Goal: Task Accomplishment & Management: Complete application form

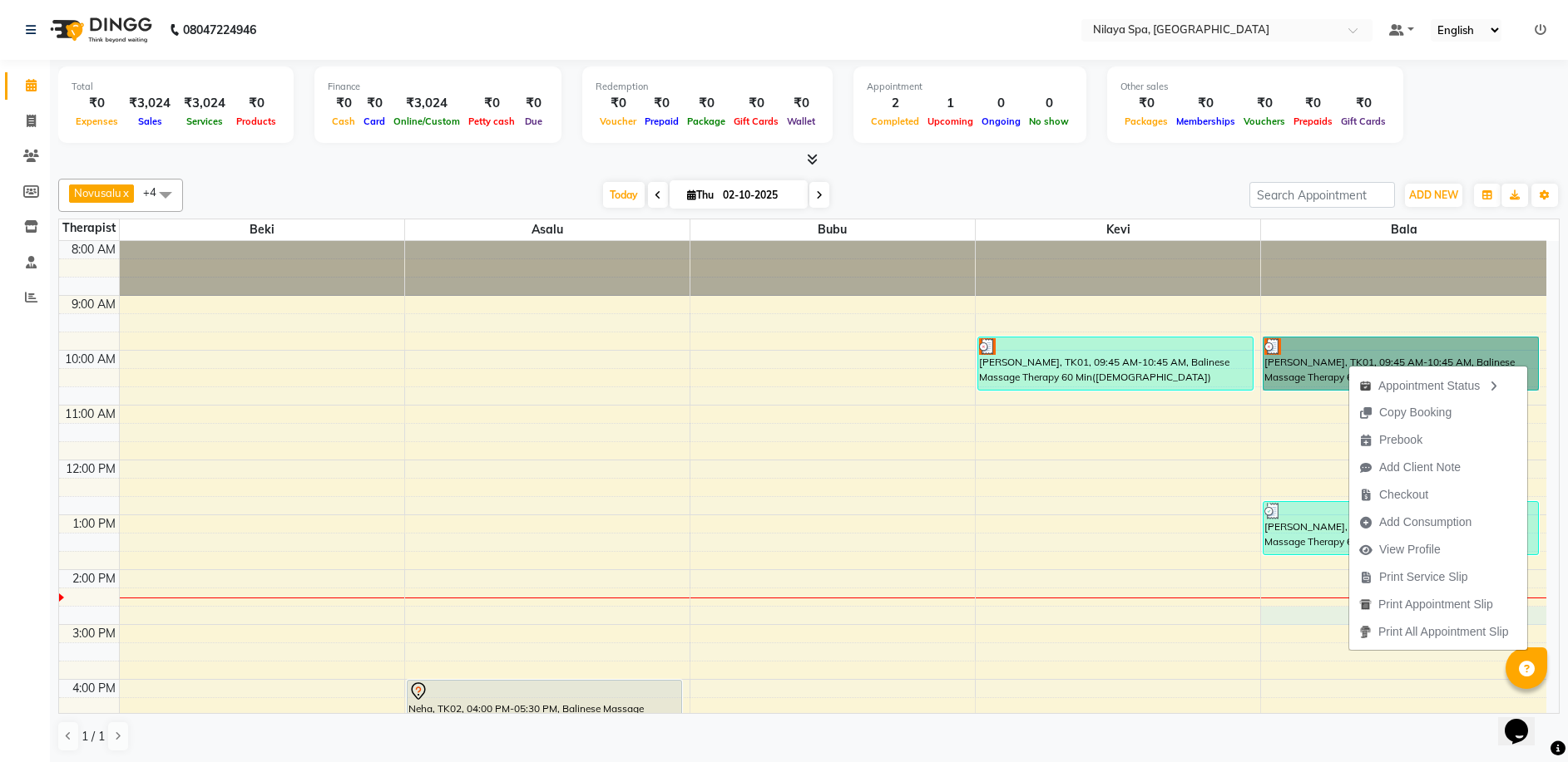
click at [1293, 612] on div "8:00 AM 9:00 AM 10:00 AM 11:00 AM 12:00 PM 1:00 PM 2:00 PM 3:00 PM 4:00 PM 5:00…" at bounding box center [803, 680] width 1487 height 877
select select "92643"
select select "tentative"
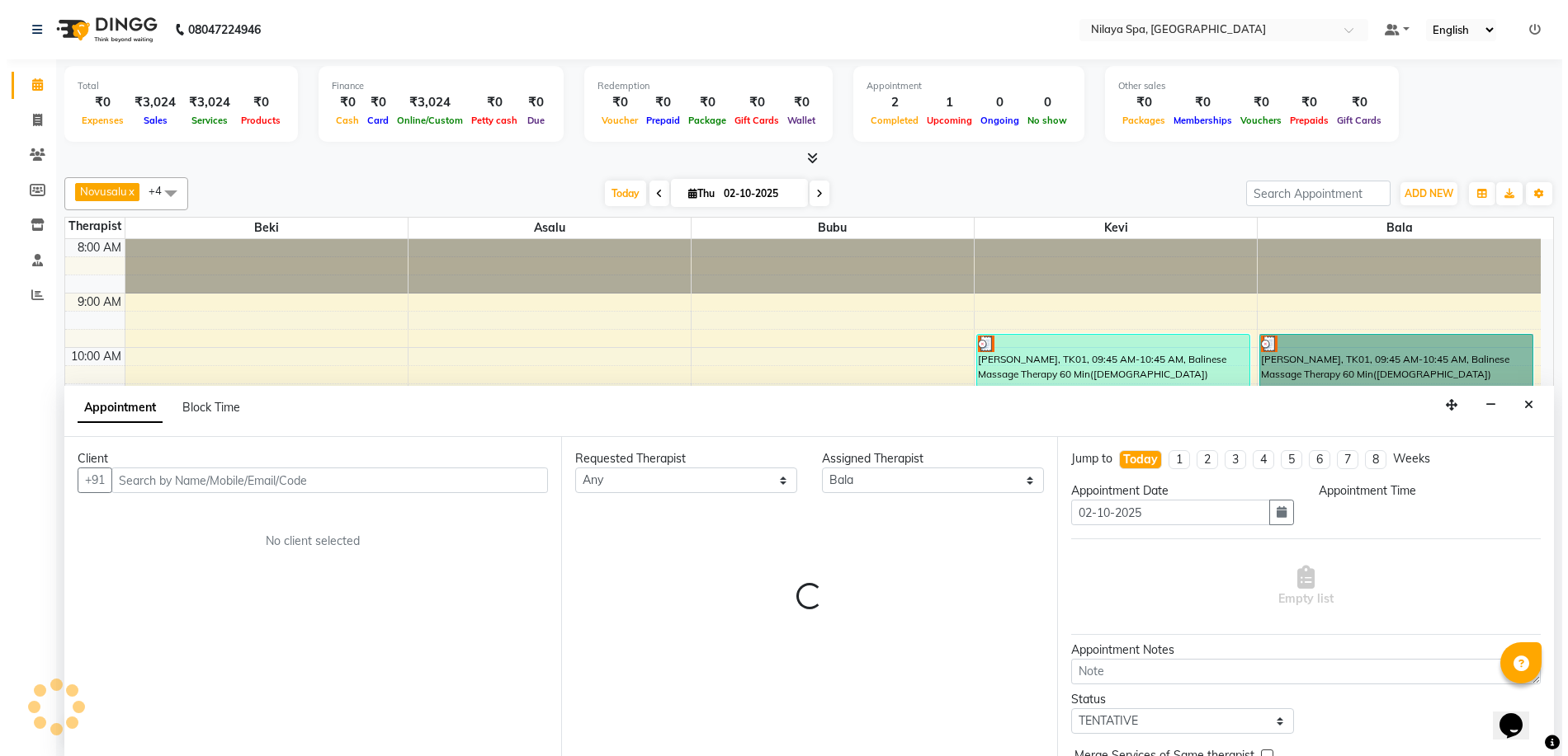
scroll to position [1, 0]
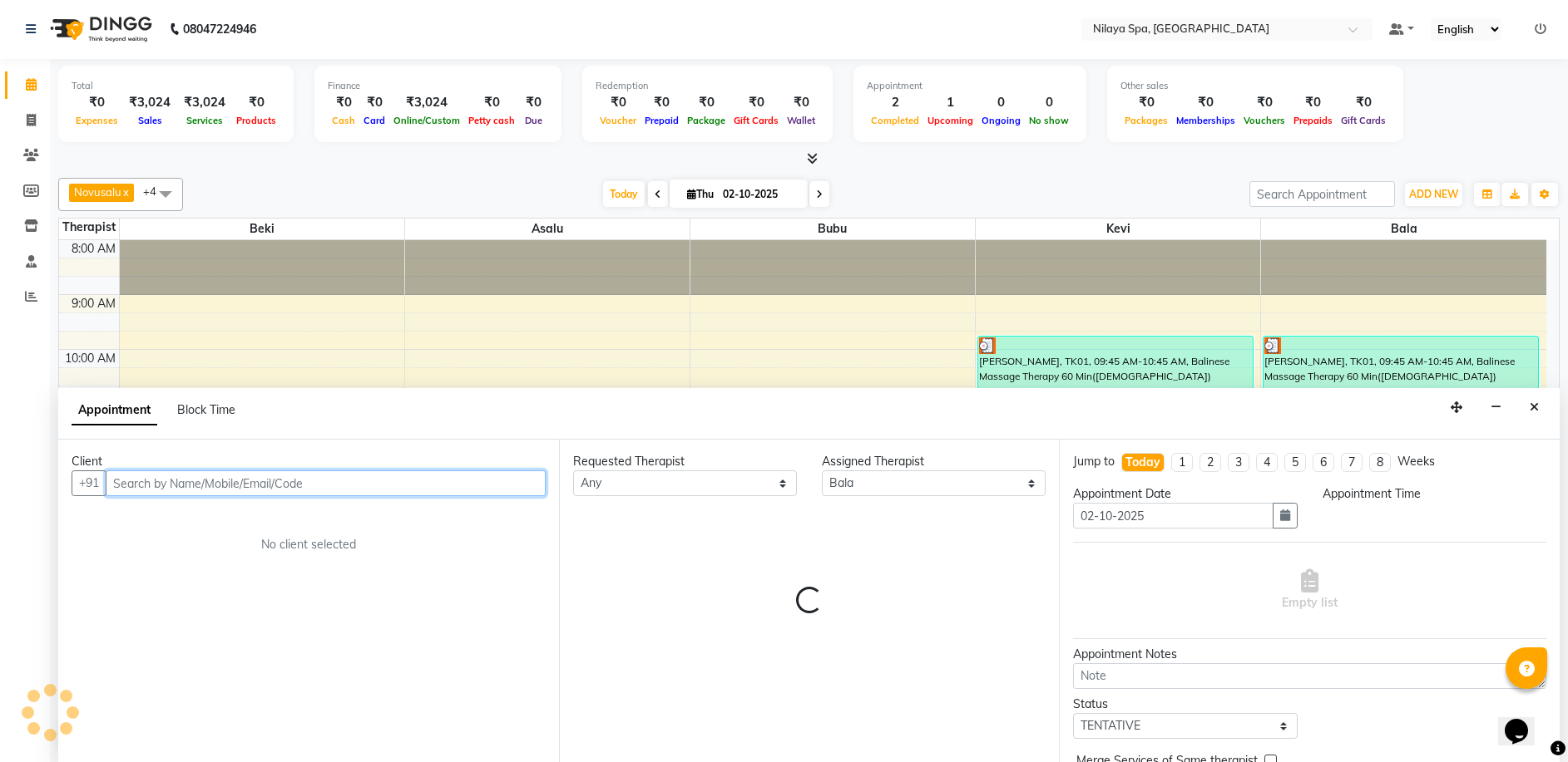
select select "885"
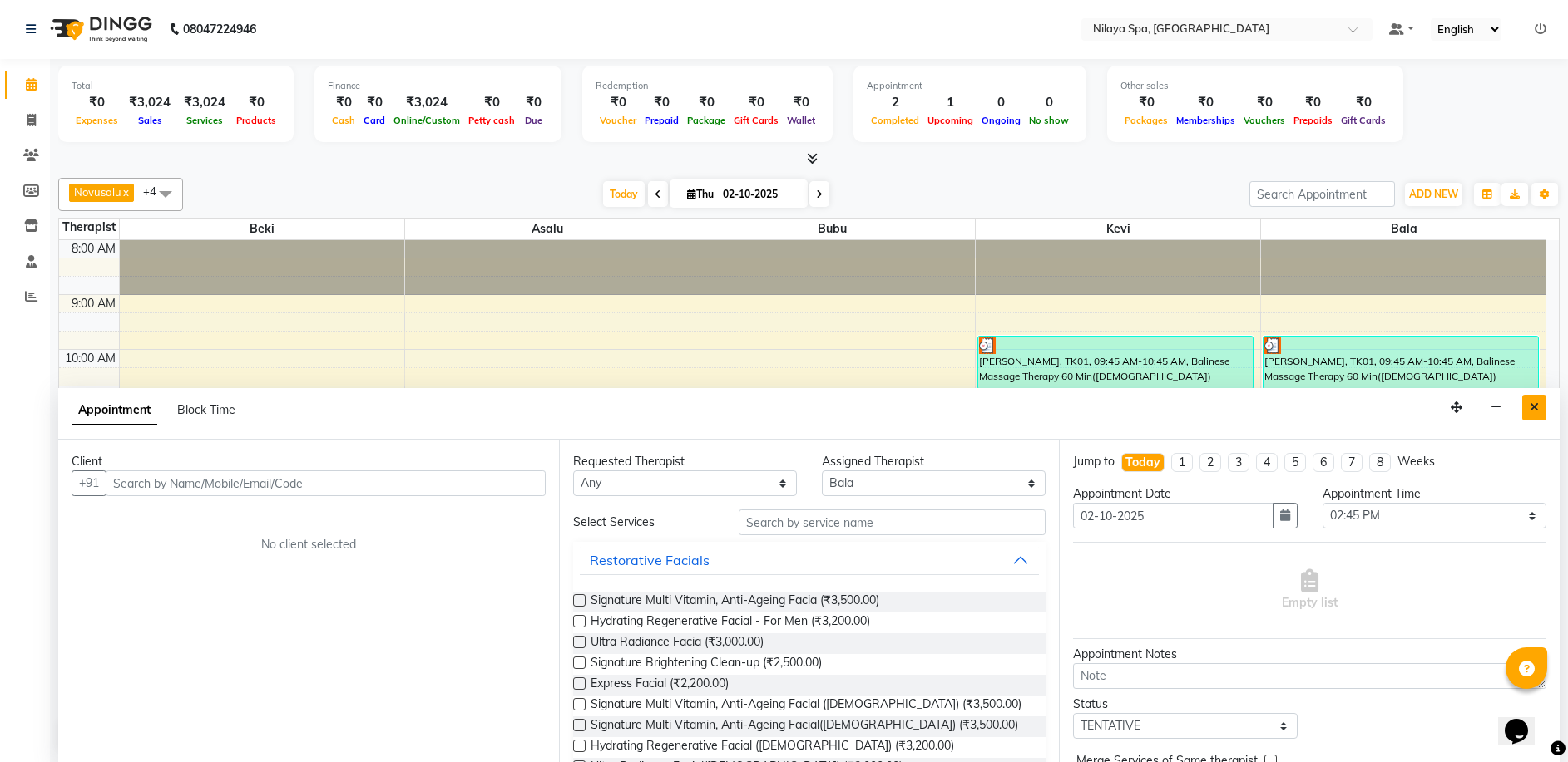
click at [1532, 412] on icon "Close" at bounding box center [1534, 407] width 10 height 12
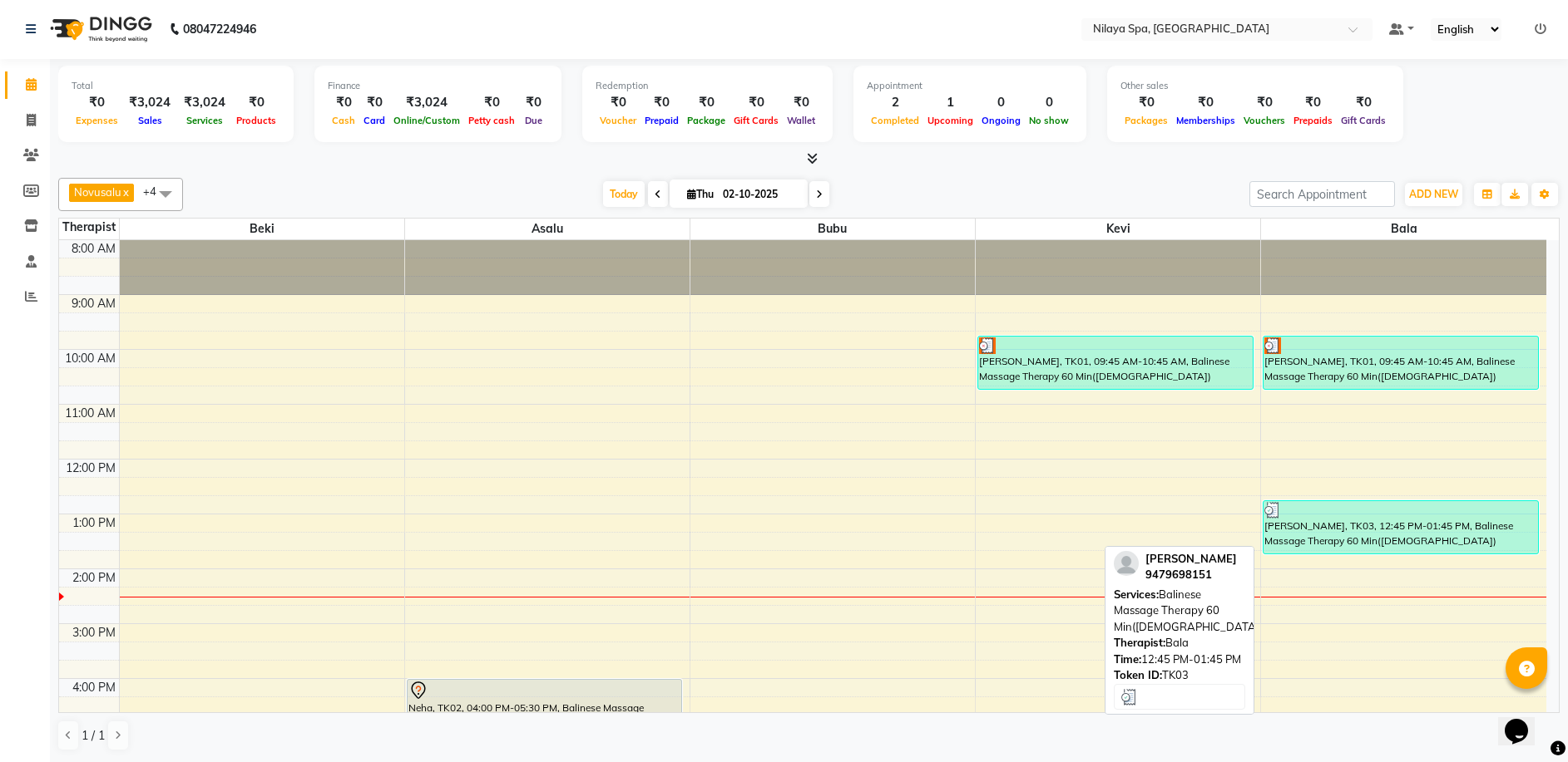
click at [1350, 541] on div "[PERSON_NAME], TK03, 12:45 PM-01:45 PM, Balinese Massage Therapy 60 Min([DEMOGR…" at bounding box center [1401, 527] width 274 height 53
select select "3"
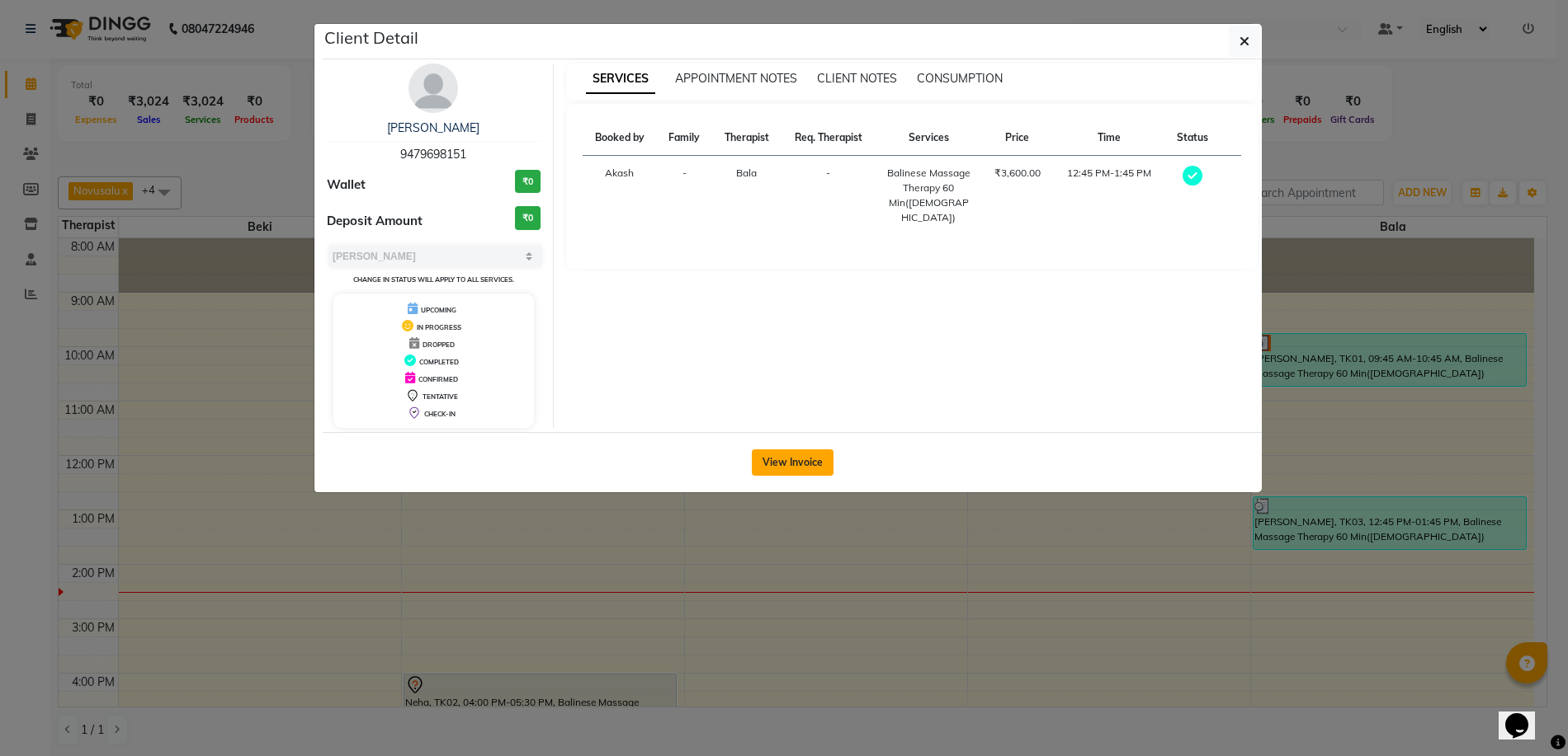
click at [805, 459] on button "View Invoice" at bounding box center [793, 463] width 82 height 27
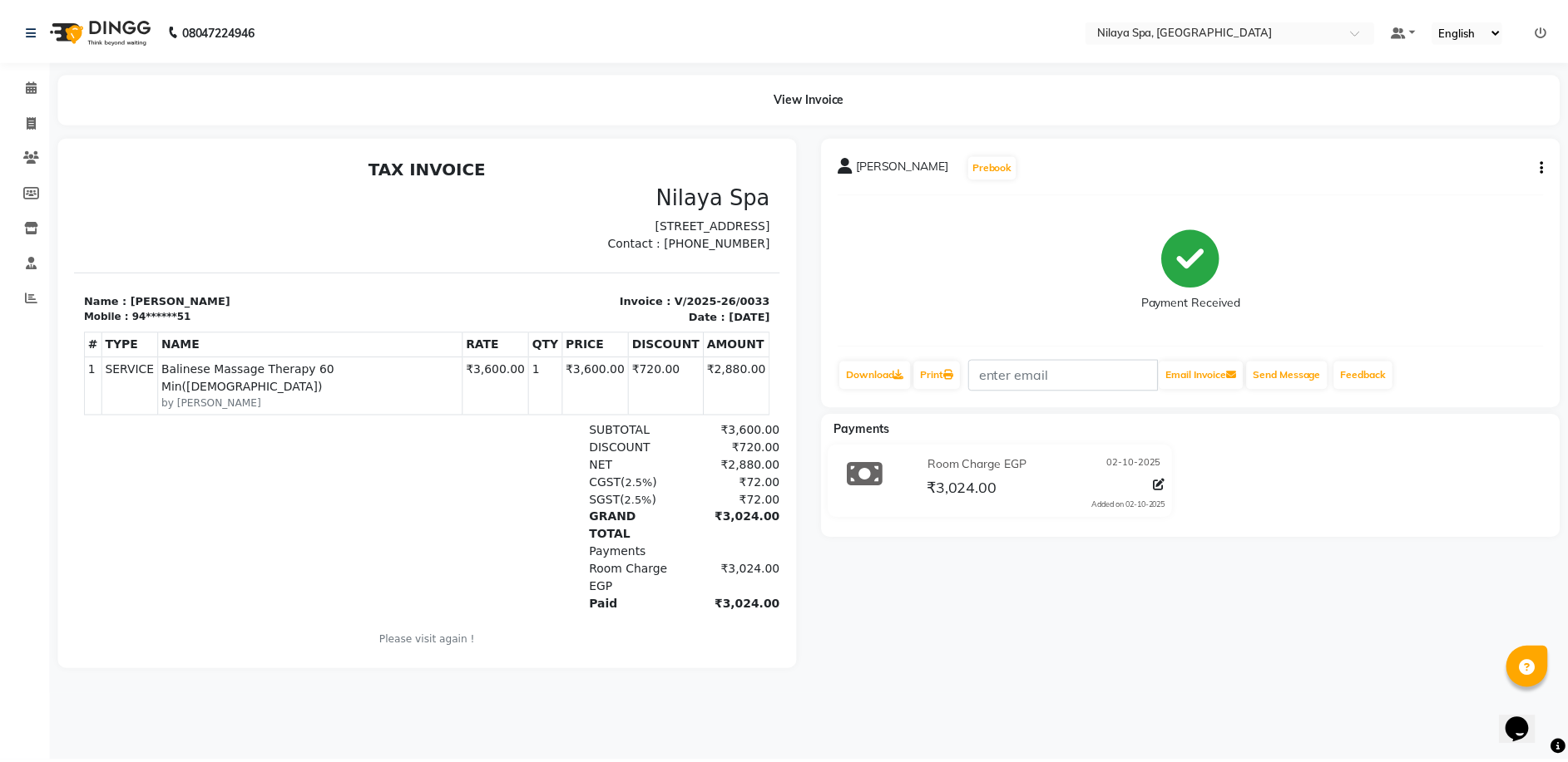
scroll to position [2, 0]
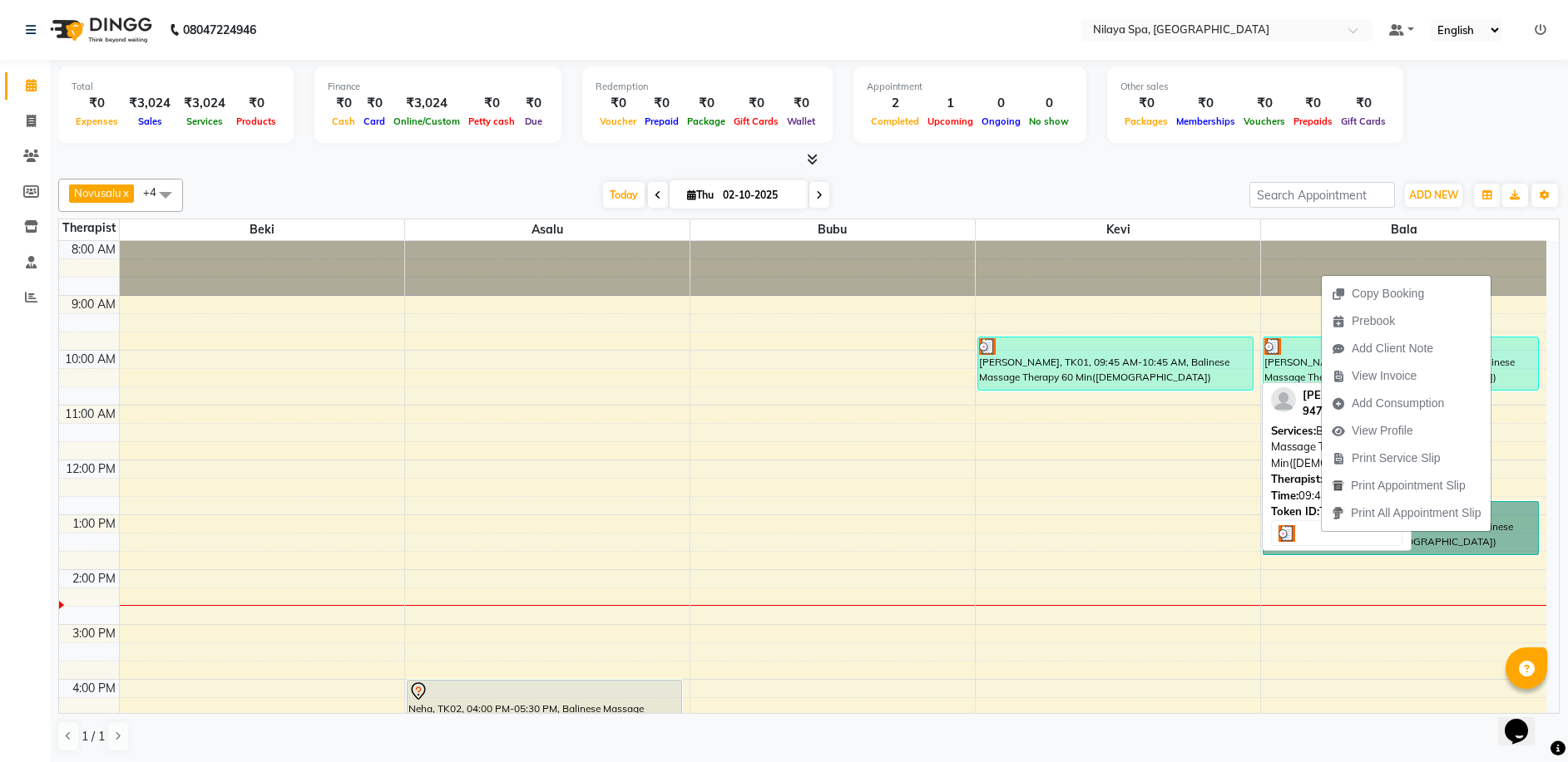
click at [1088, 364] on div "[PERSON_NAME], TK01, 09:45 AM-10:45 AM, Balinese Massage Therapy 60 Min([DEMOGR…" at bounding box center [1115, 363] width 274 height 53
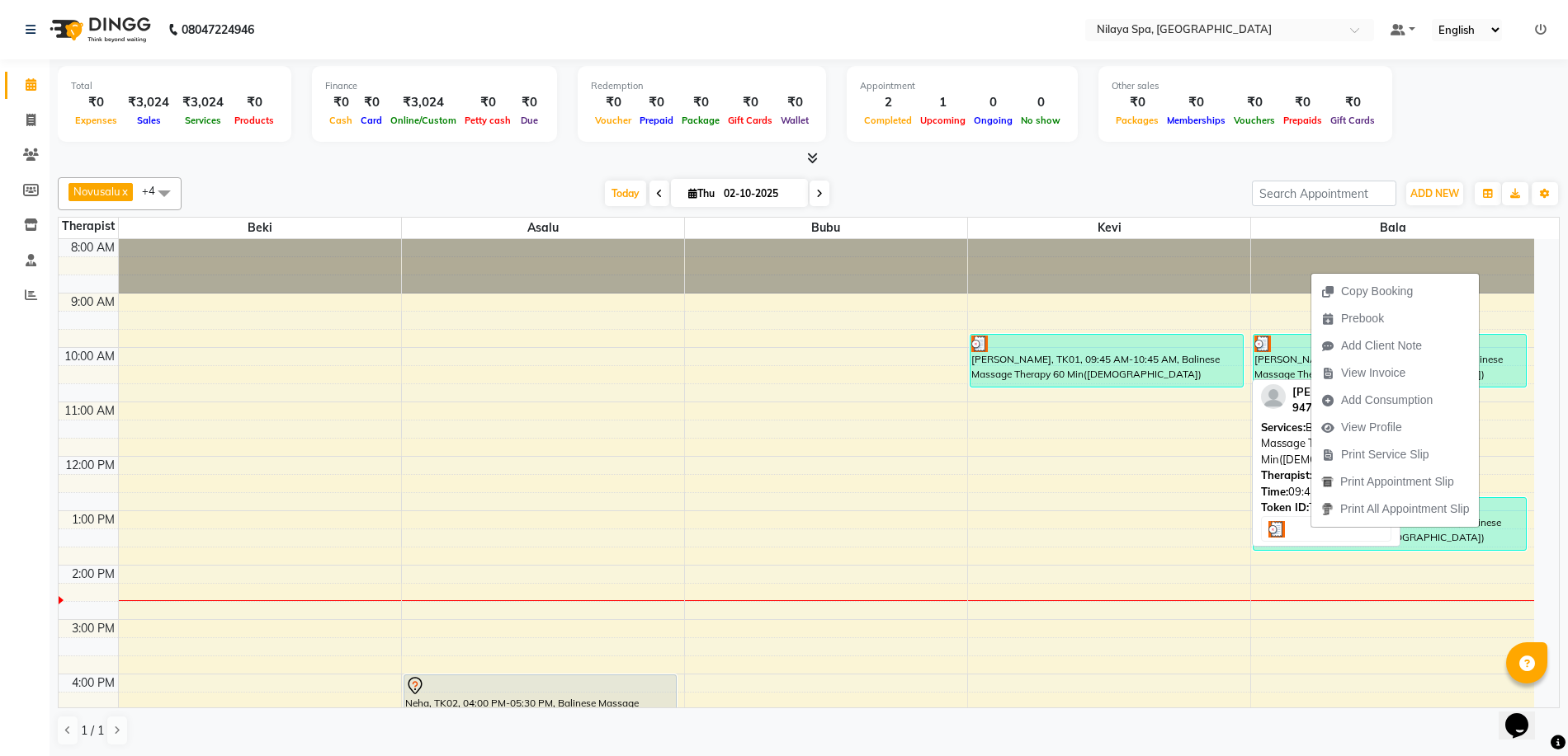
select select "3"
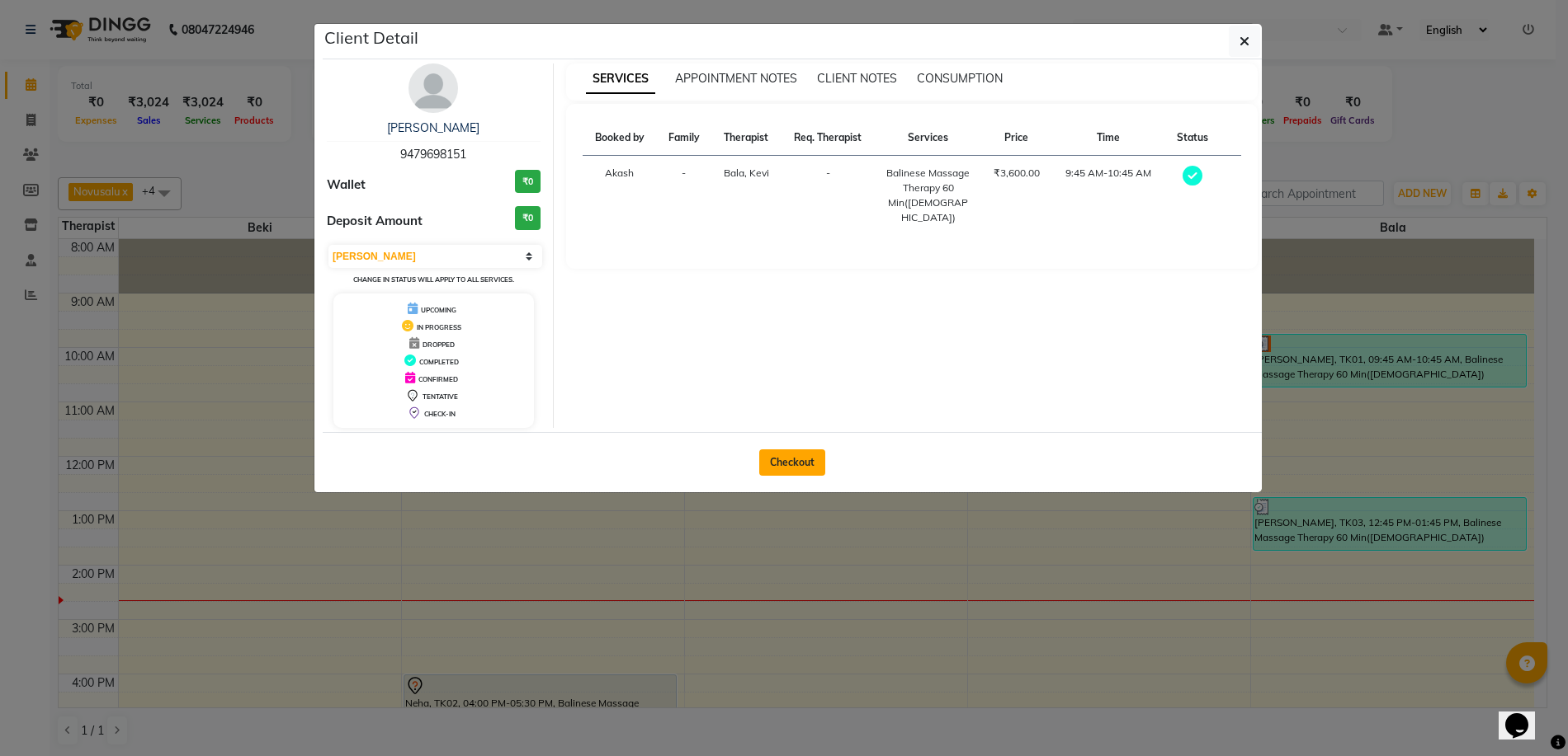
click at [811, 462] on button "Checkout" at bounding box center [792, 463] width 66 height 27
select select "service"
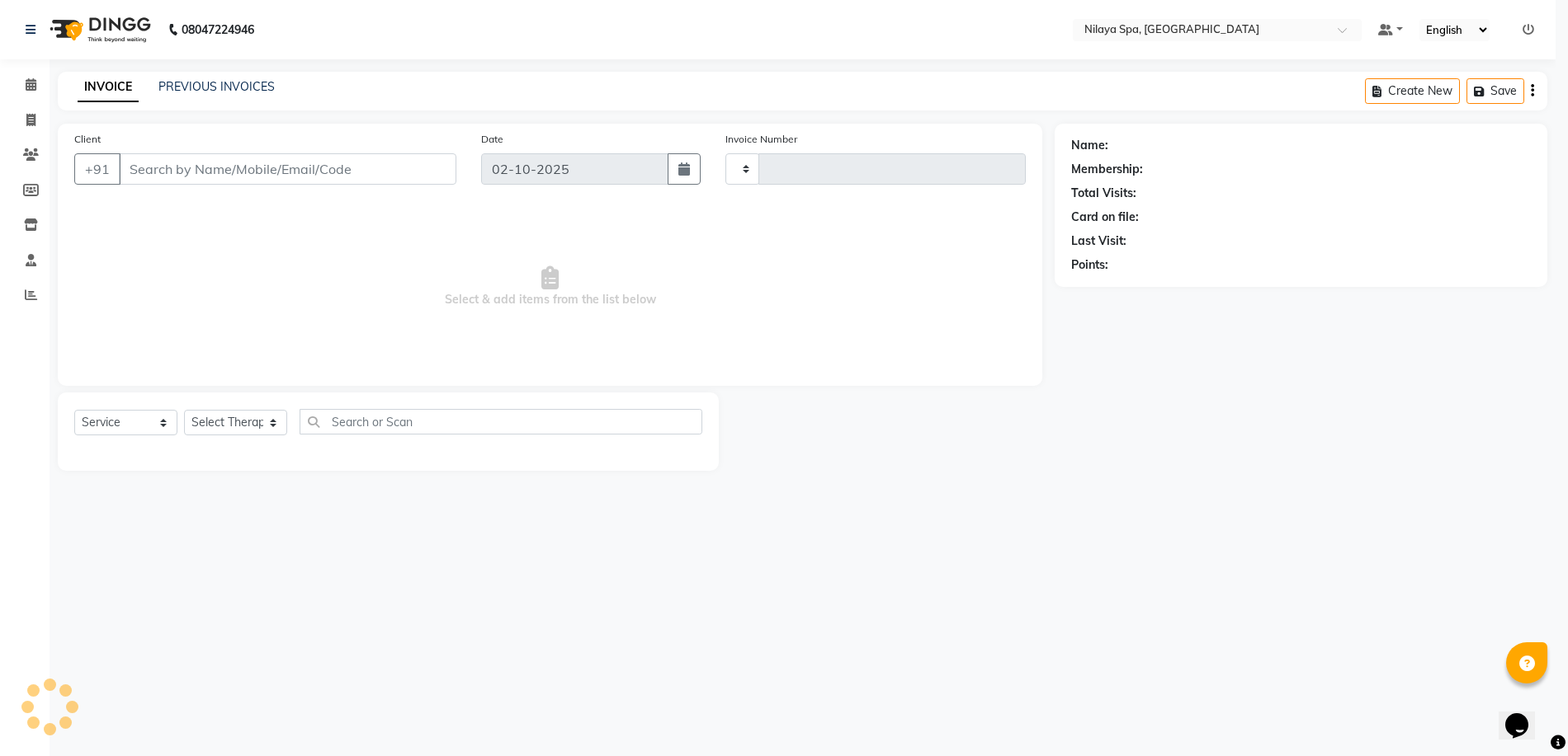
type input "0034"
select select "9038"
type input "94******51"
select select "92643"
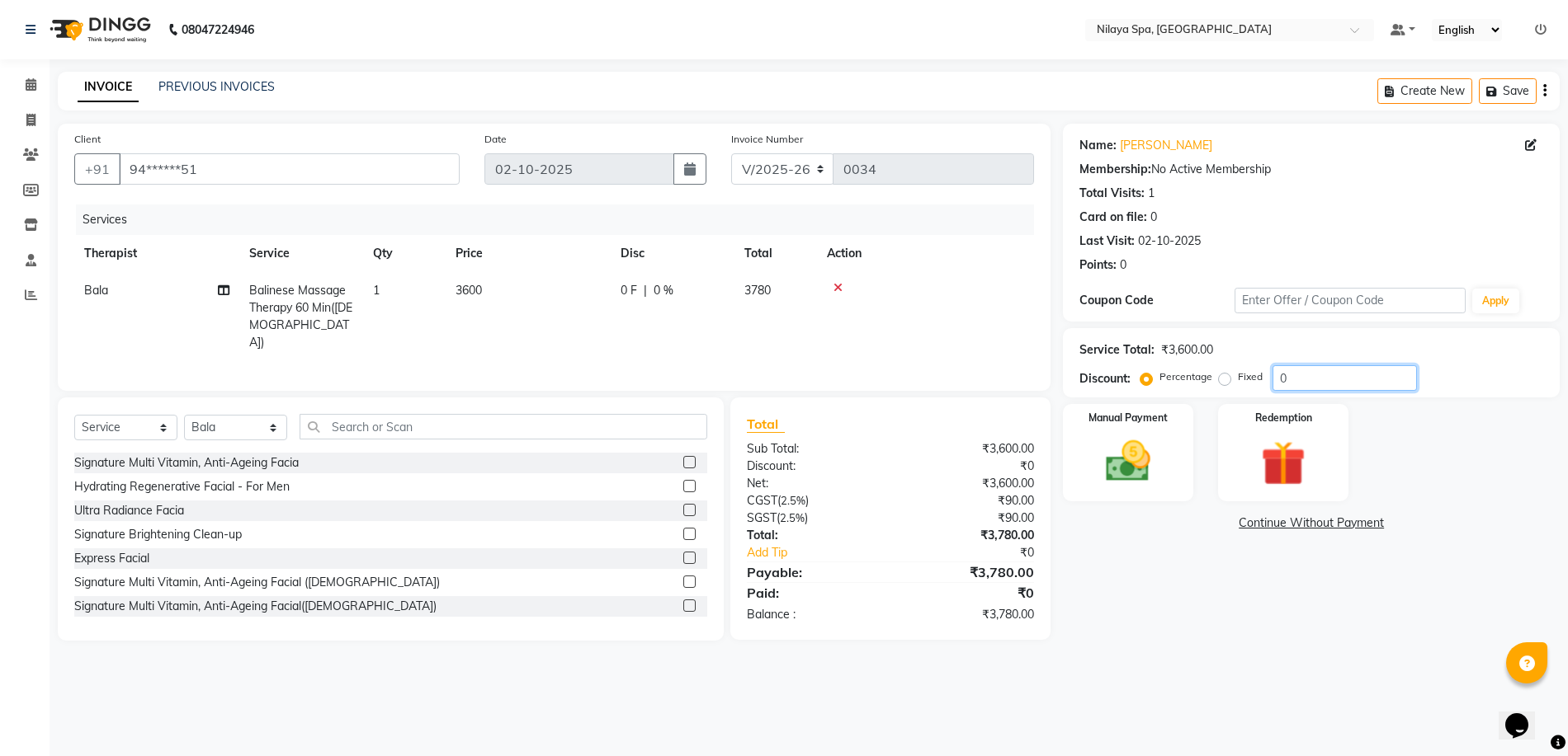
click at [1290, 379] on input "0" at bounding box center [1344, 378] width 145 height 26
type input "0"
type input "20"
click at [1153, 444] on img at bounding box center [1128, 461] width 76 height 53
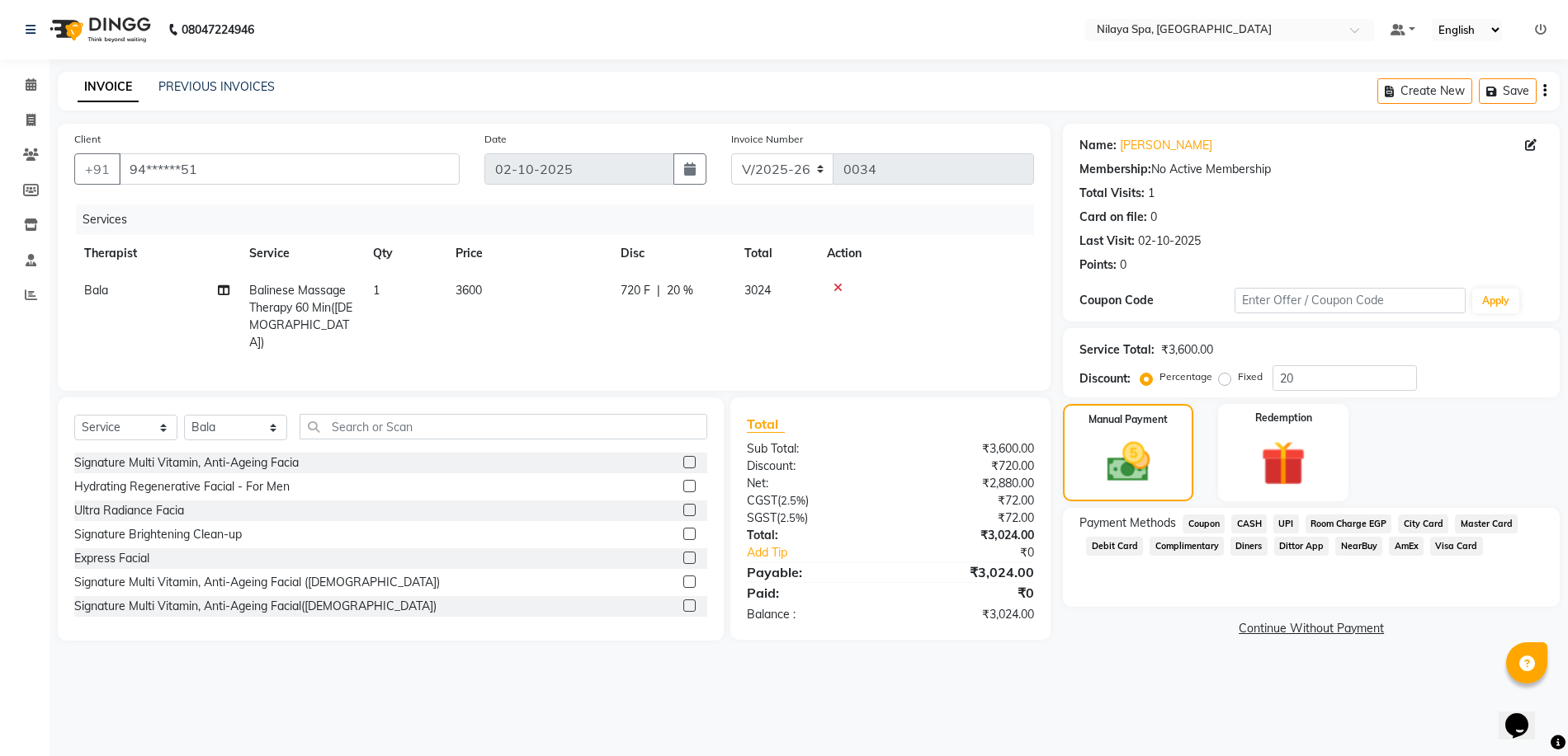
click at [1337, 526] on span "Room Charge EGP" at bounding box center [1348, 524] width 87 height 19
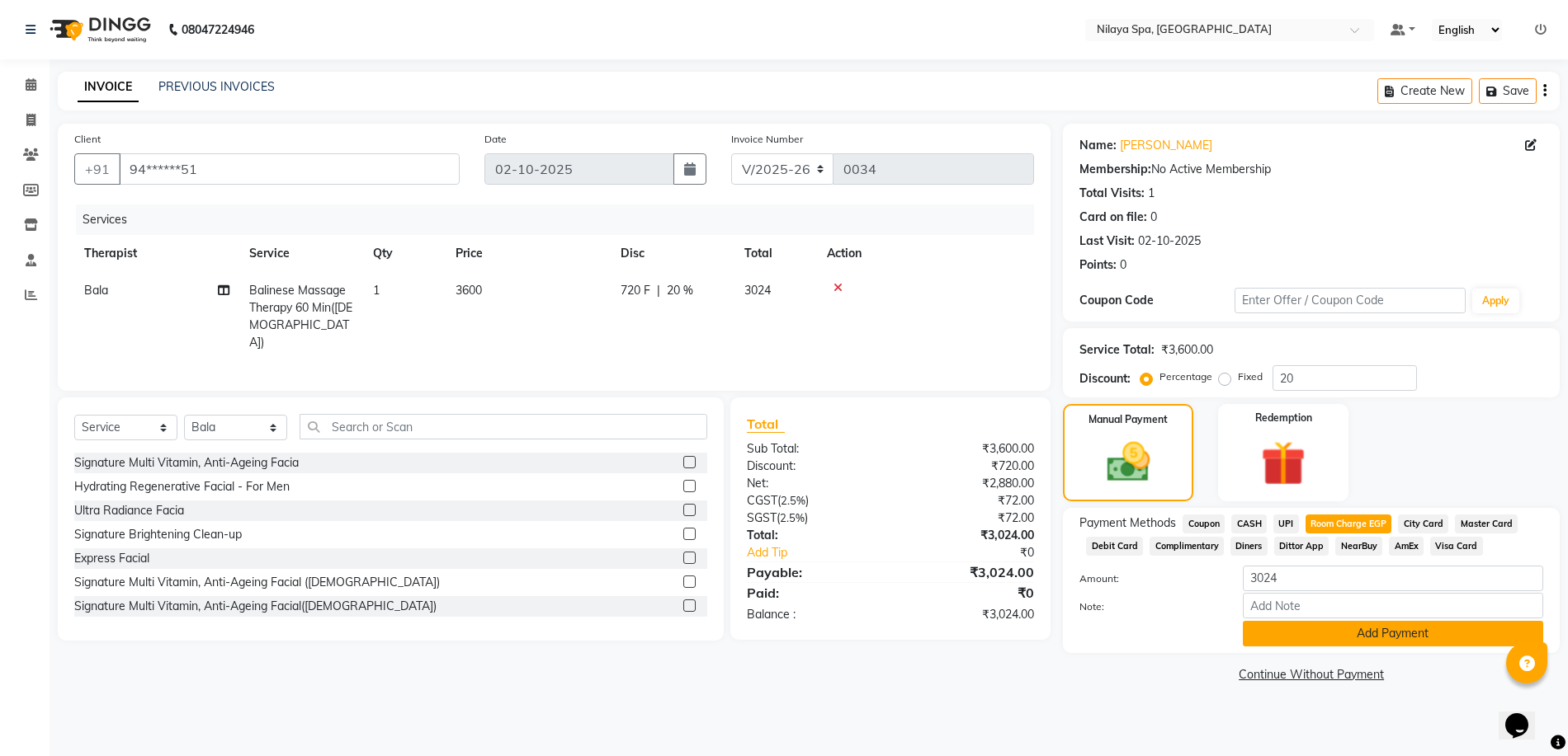
click at [1307, 632] on button "Add Payment" at bounding box center [1393, 633] width 301 height 26
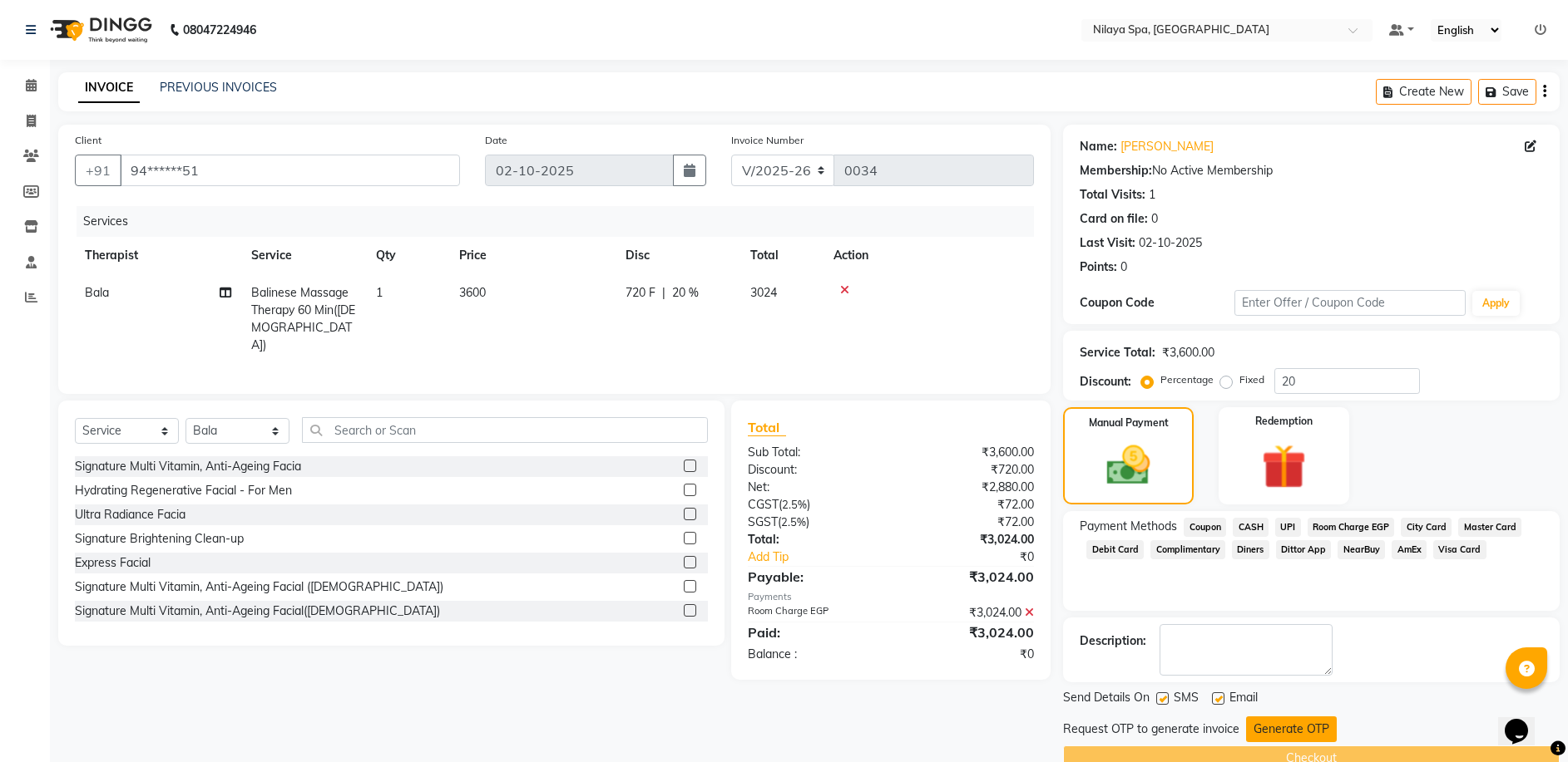
drag, startPoint x: 1266, startPoint y: 726, endPoint x: 1273, endPoint y: 705, distance: 22.1
click at [1267, 726] on button "Generate OTP" at bounding box center [1291, 729] width 91 height 26
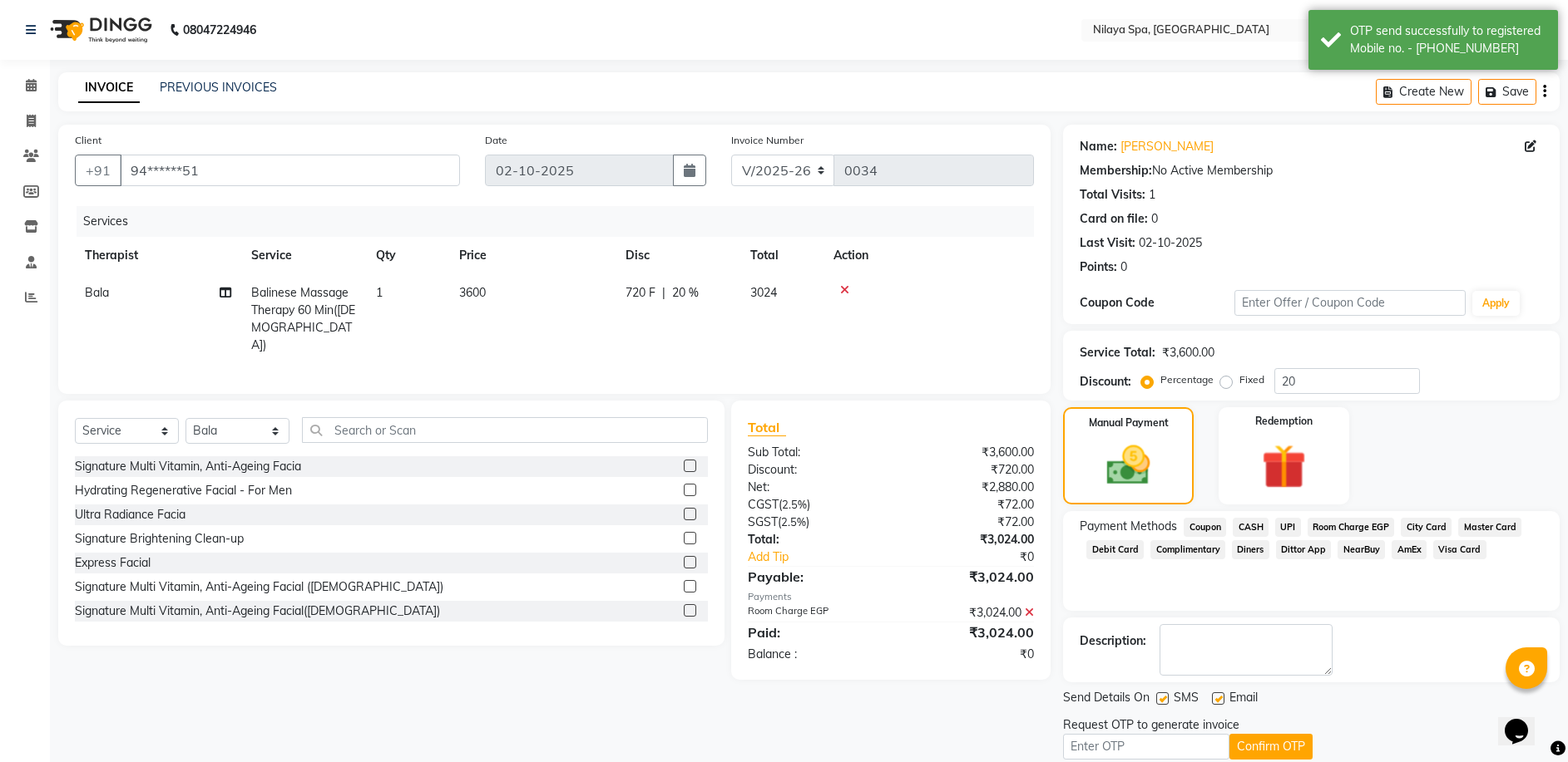
scroll to position [66, 0]
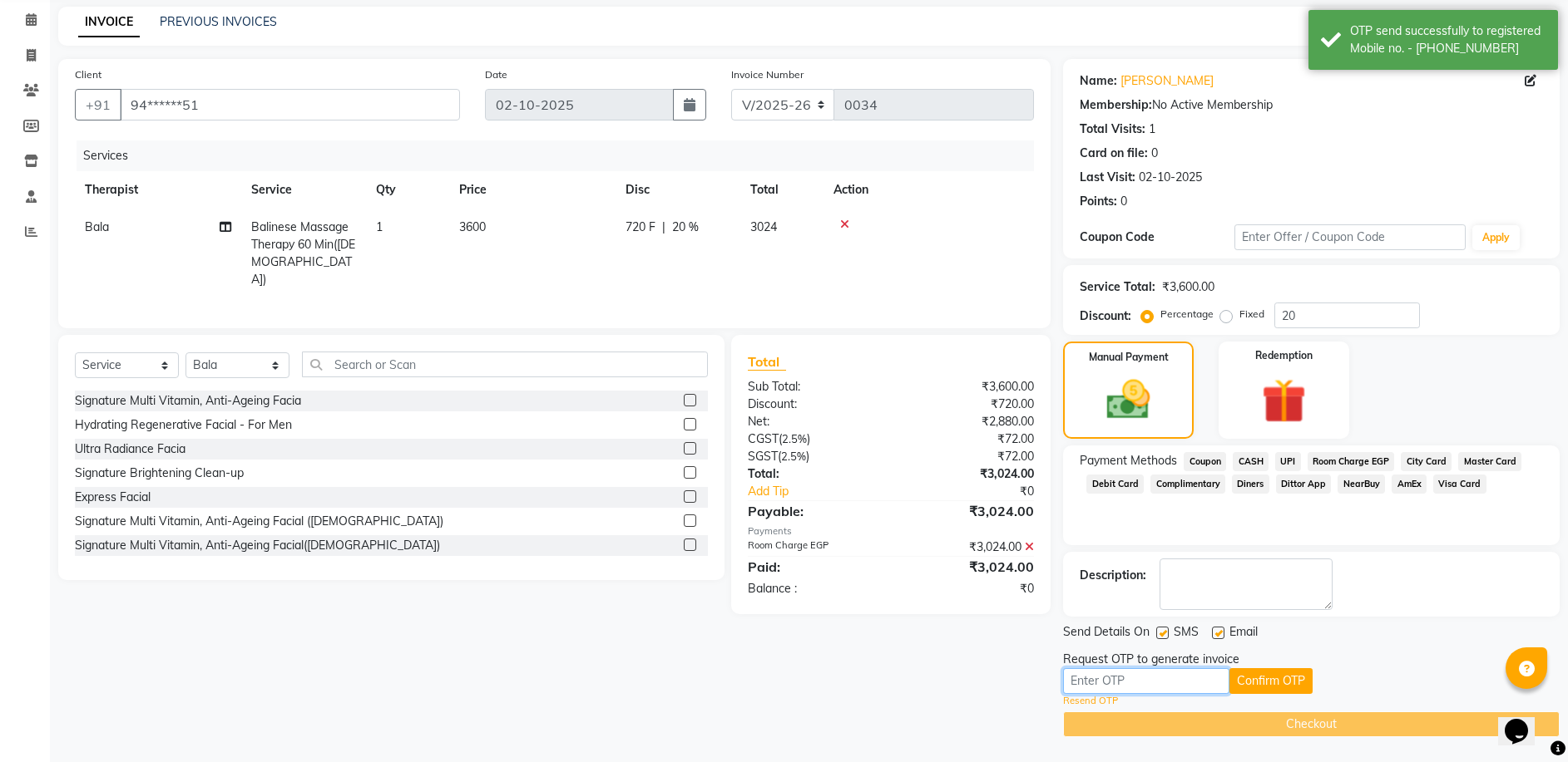
click at [1155, 680] on input "text" at bounding box center [1146, 681] width 166 height 26
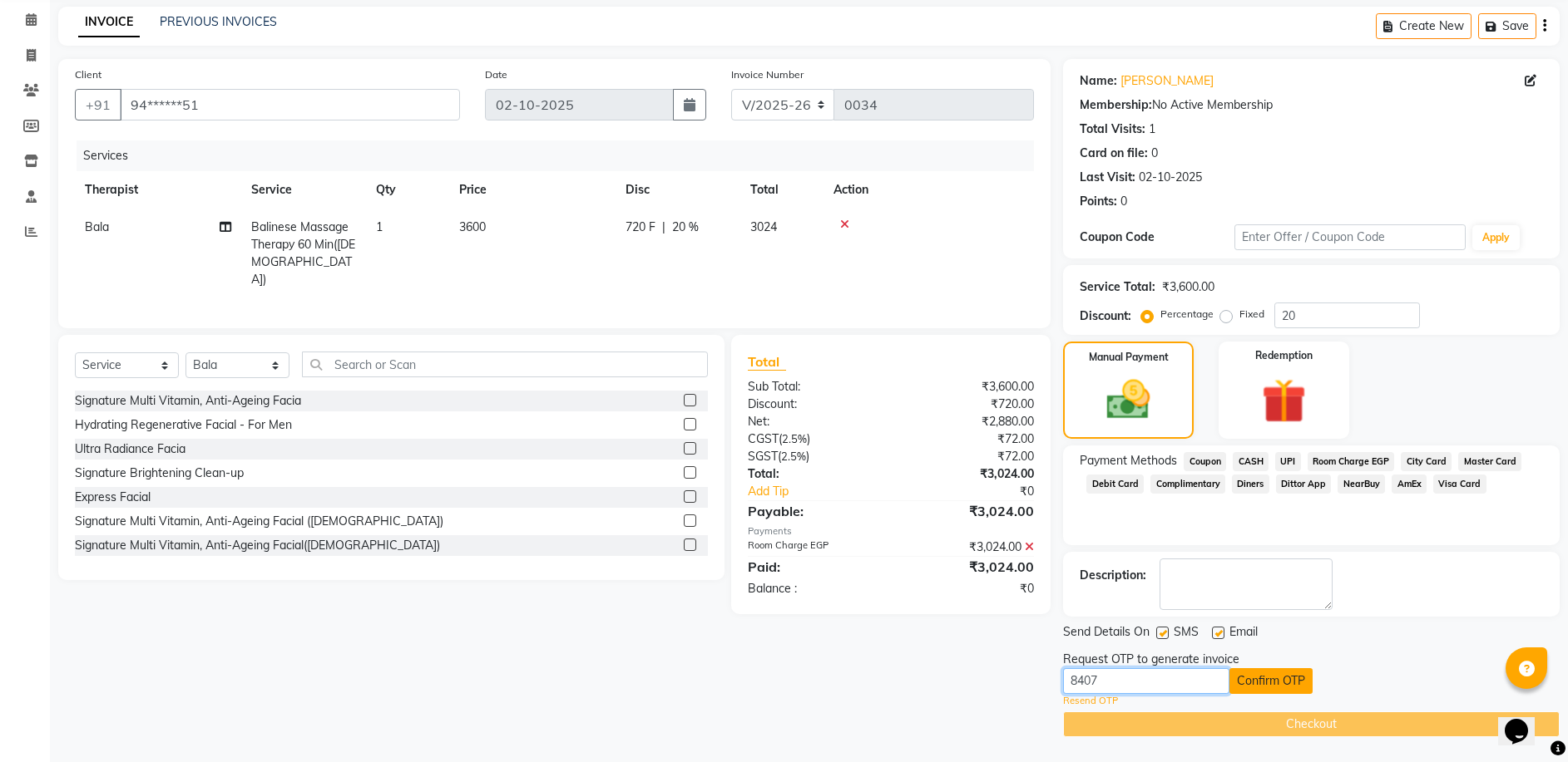
type input "8407"
click at [1308, 680] on button "Confirm OTP" at bounding box center [1271, 681] width 83 height 26
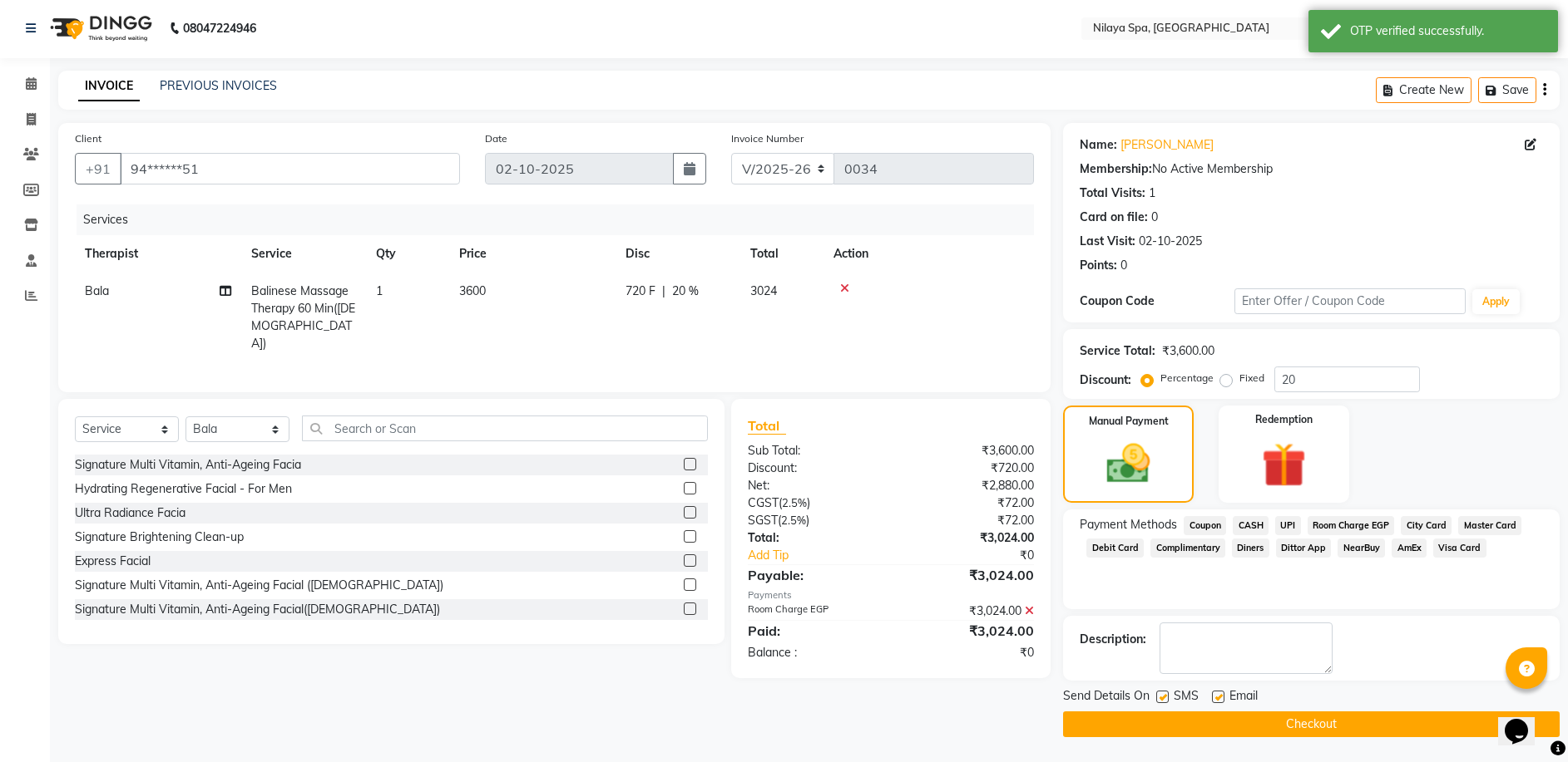
click at [1310, 727] on button "Checkout" at bounding box center [1312, 724] width 497 height 26
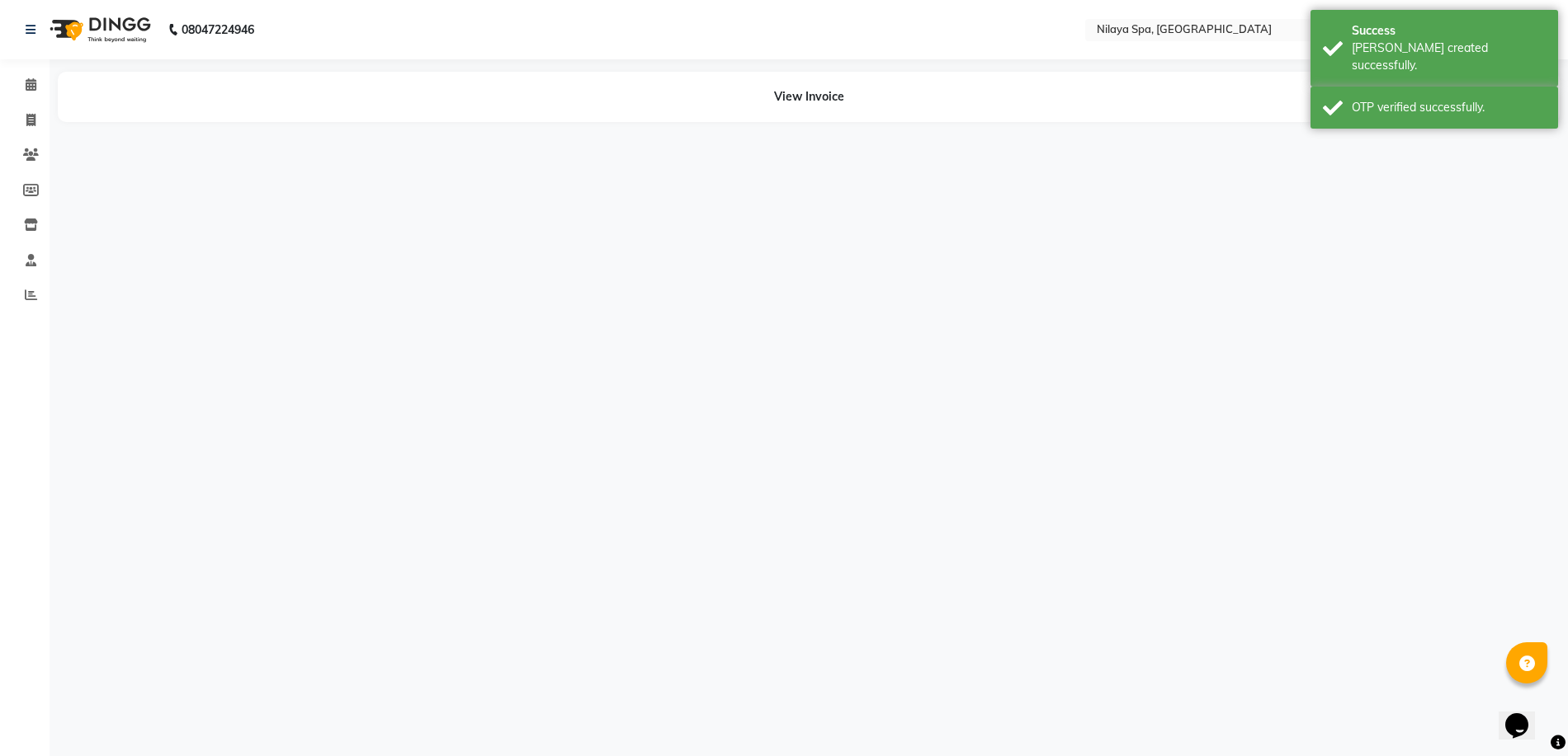
select select "92643"
select select "92602"
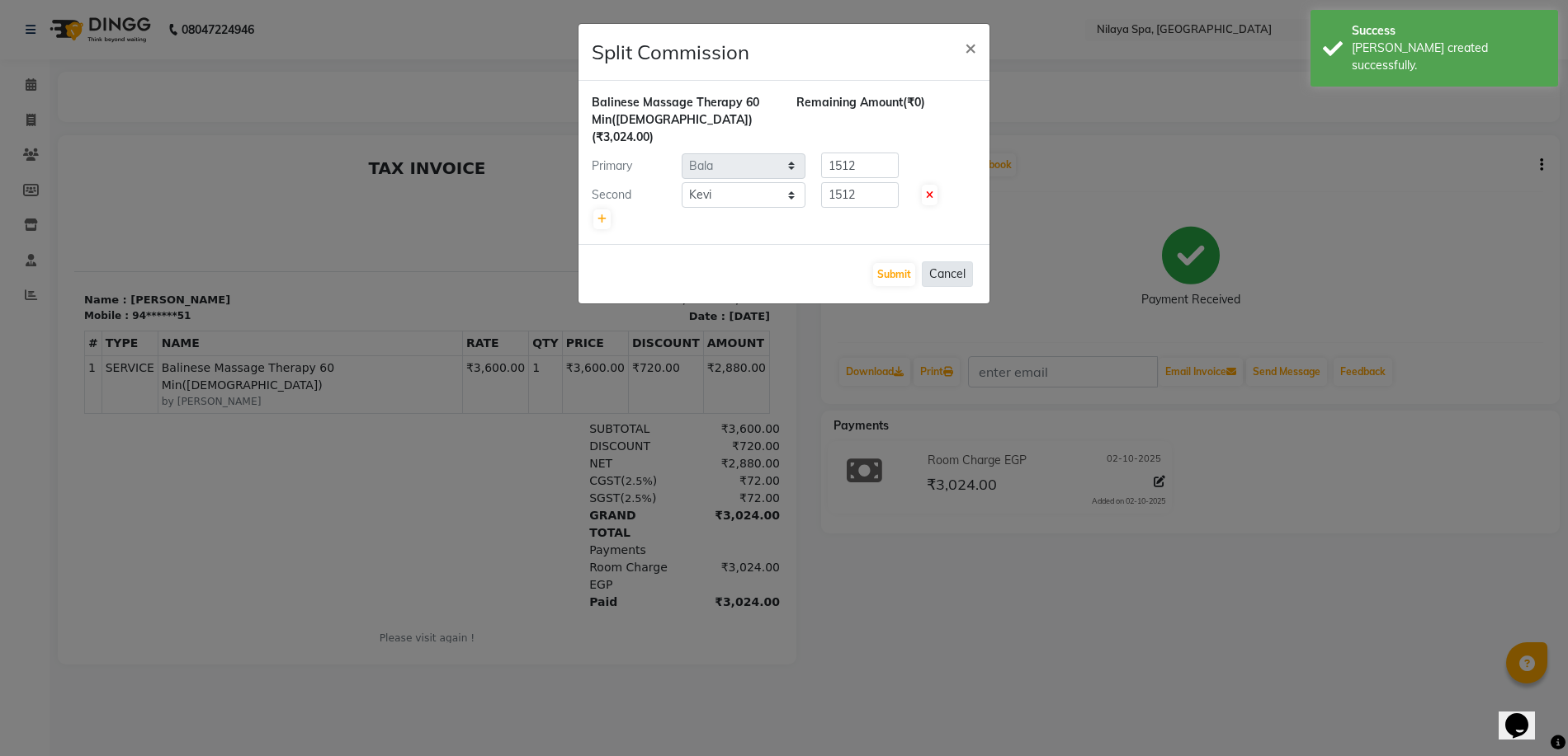
click at [956, 262] on button "Cancel" at bounding box center [948, 274] width 51 height 26
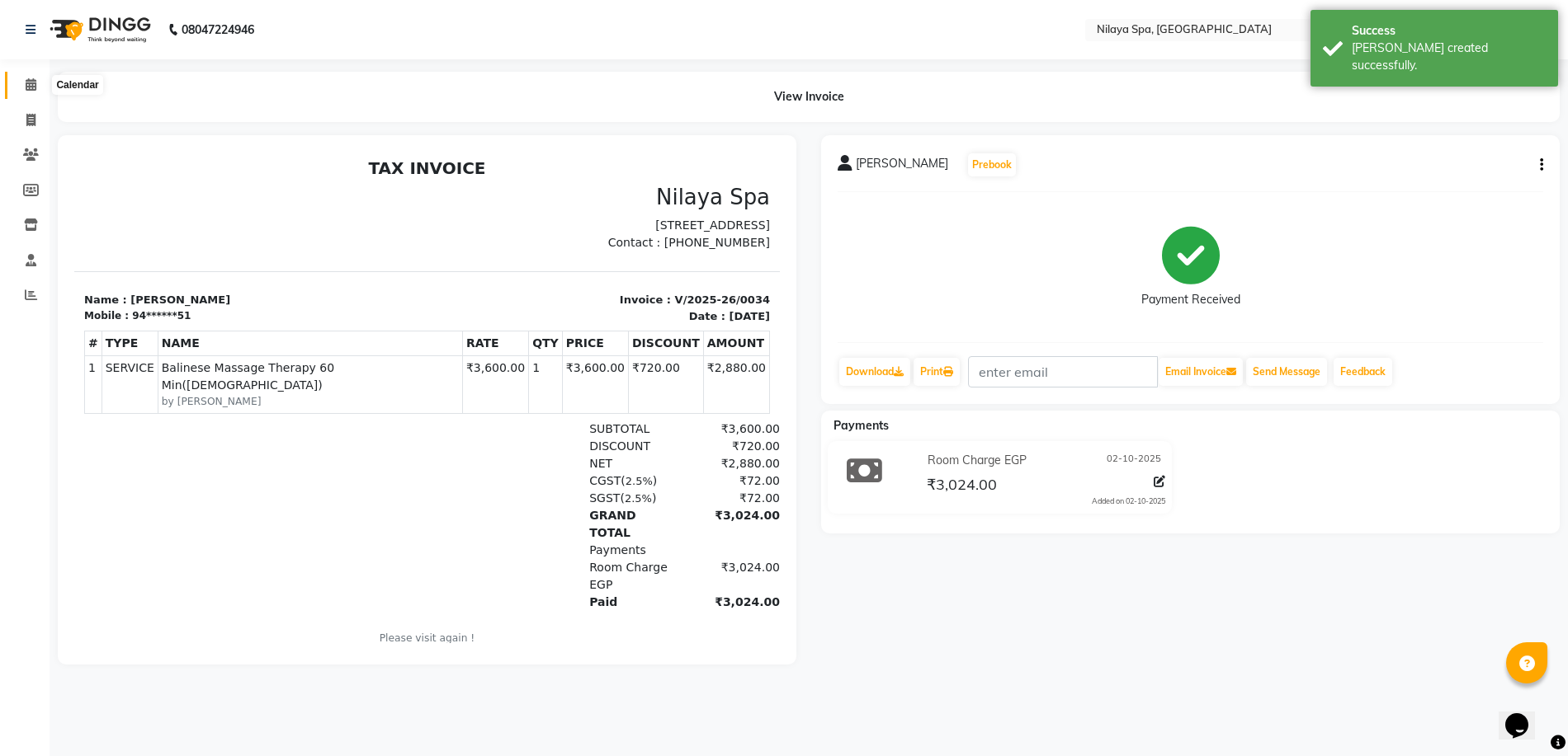
click at [29, 86] on icon at bounding box center [30, 84] width 10 height 12
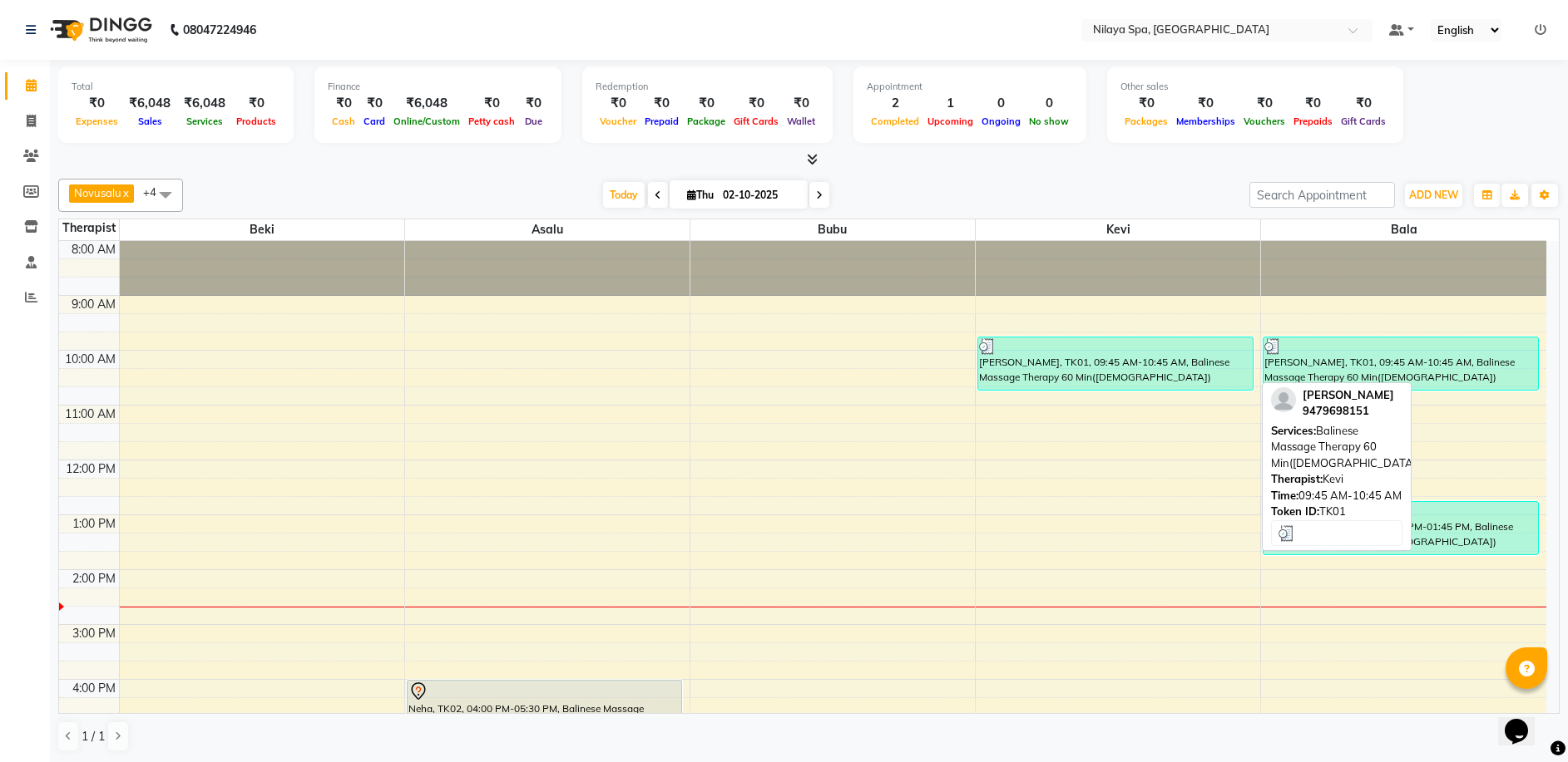
click at [1007, 373] on div "[PERSON_NAME], TK01, 09:45 AM-10:45 AM, Balinese Massage Therapy 60 Min([DEMOGR…" at bounding box center [1115, 363] width 274 height 53
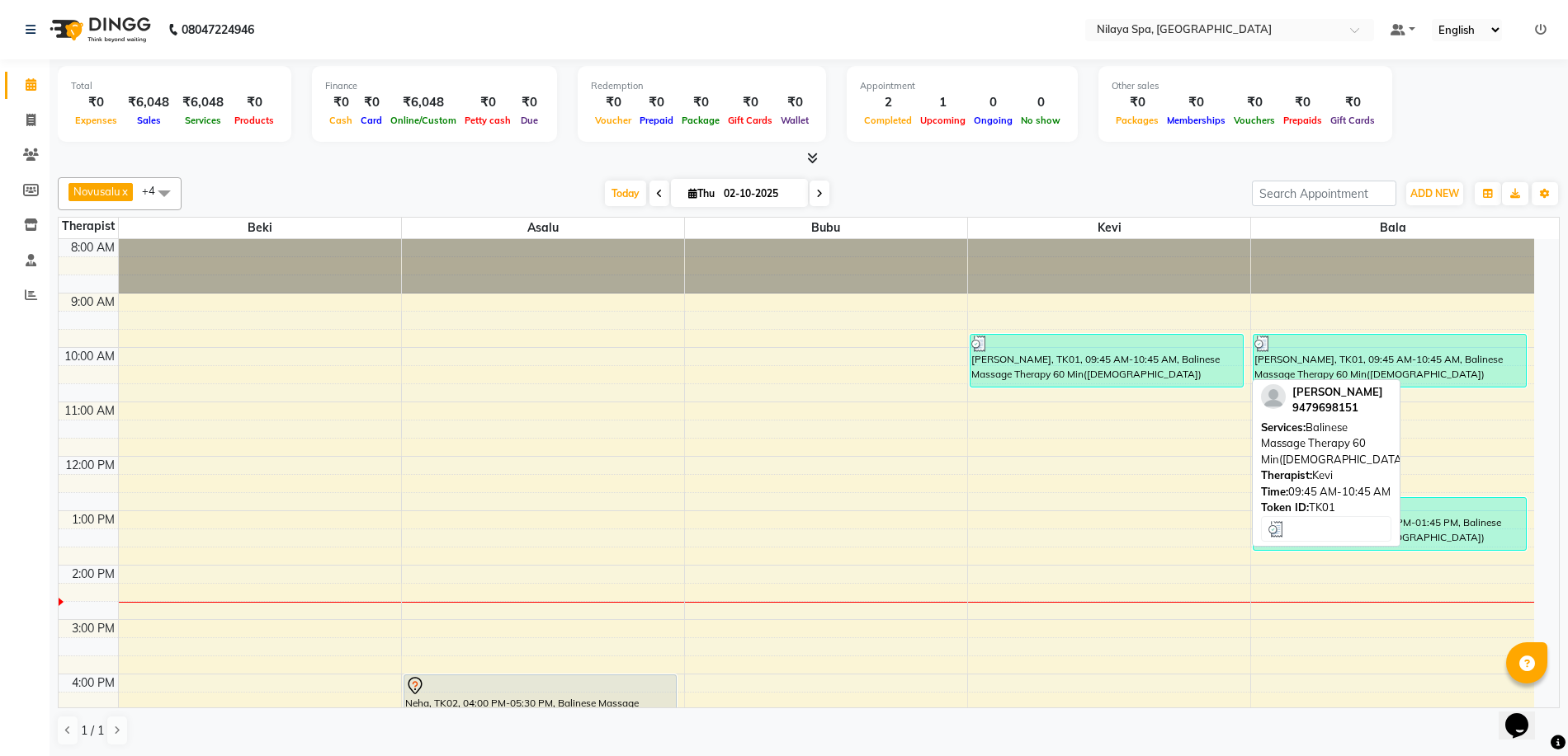
select select "3"
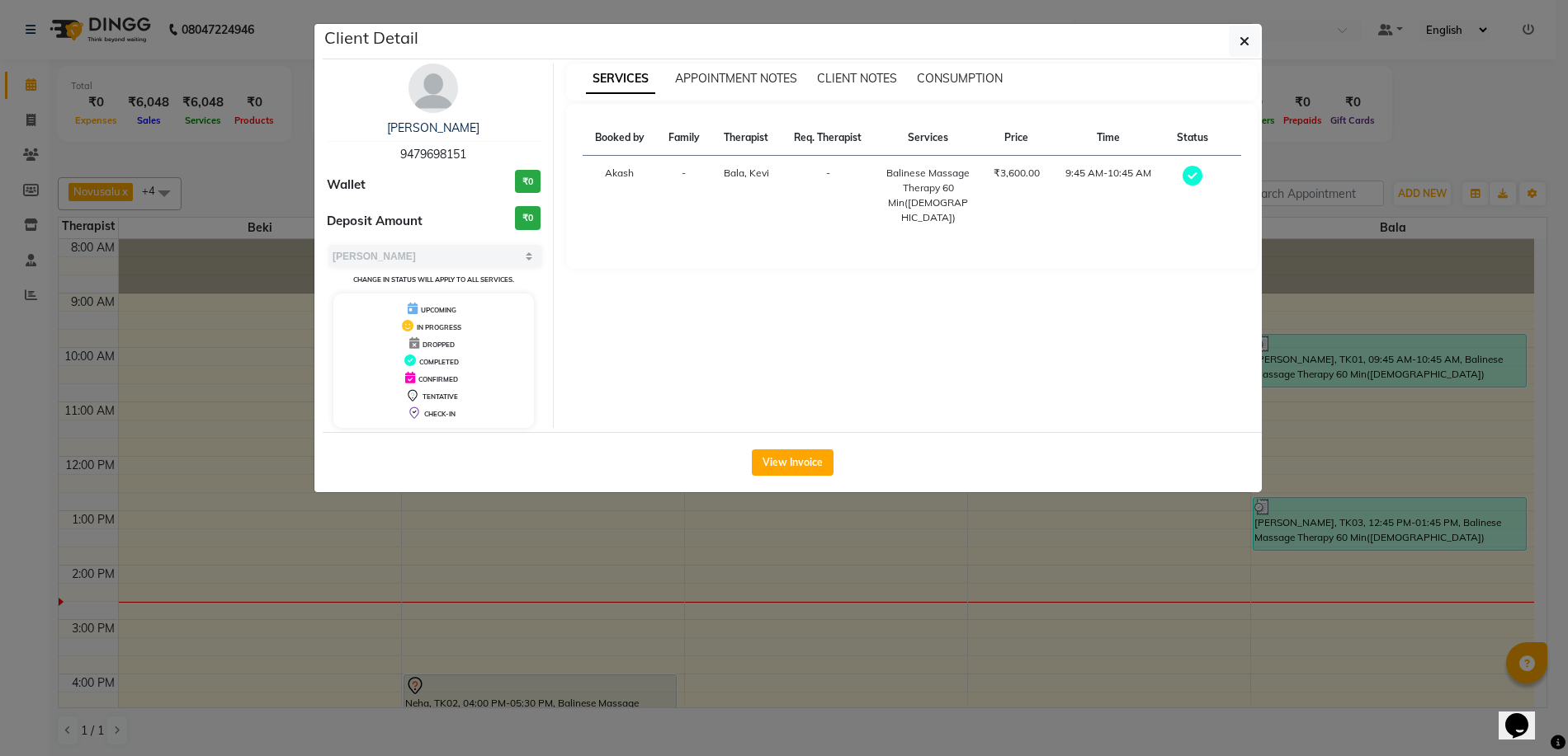
click at [1234, 46] on button "button" at bounding box center [1245, 41] width 31 height 31
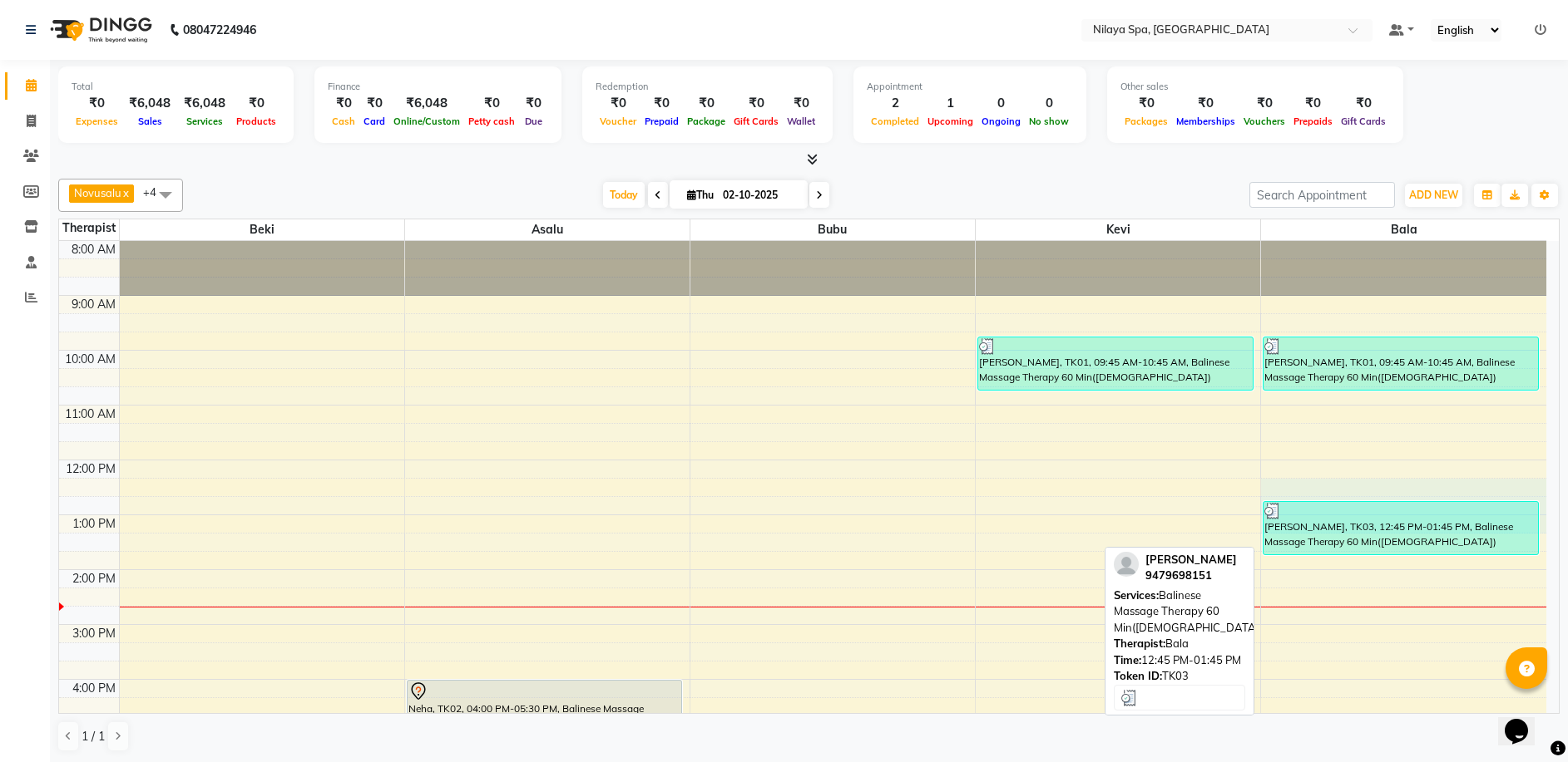
drag, startPoint x: 1467, startPoint y: 485, endPoint x: 1485, endPoint y: 526, distance: 44.8
click at [1485, 526] on div "8:00 AM 9:00 AM 10:00 AM 11:00 AM 12:00 PM 1:00 PM 2:00 PM 3:00 PM 4:00 PM 5:00…" at bounding box center [803, 680] width 1487 height 877
select select "92643"
select select "735"
select select "tentative"
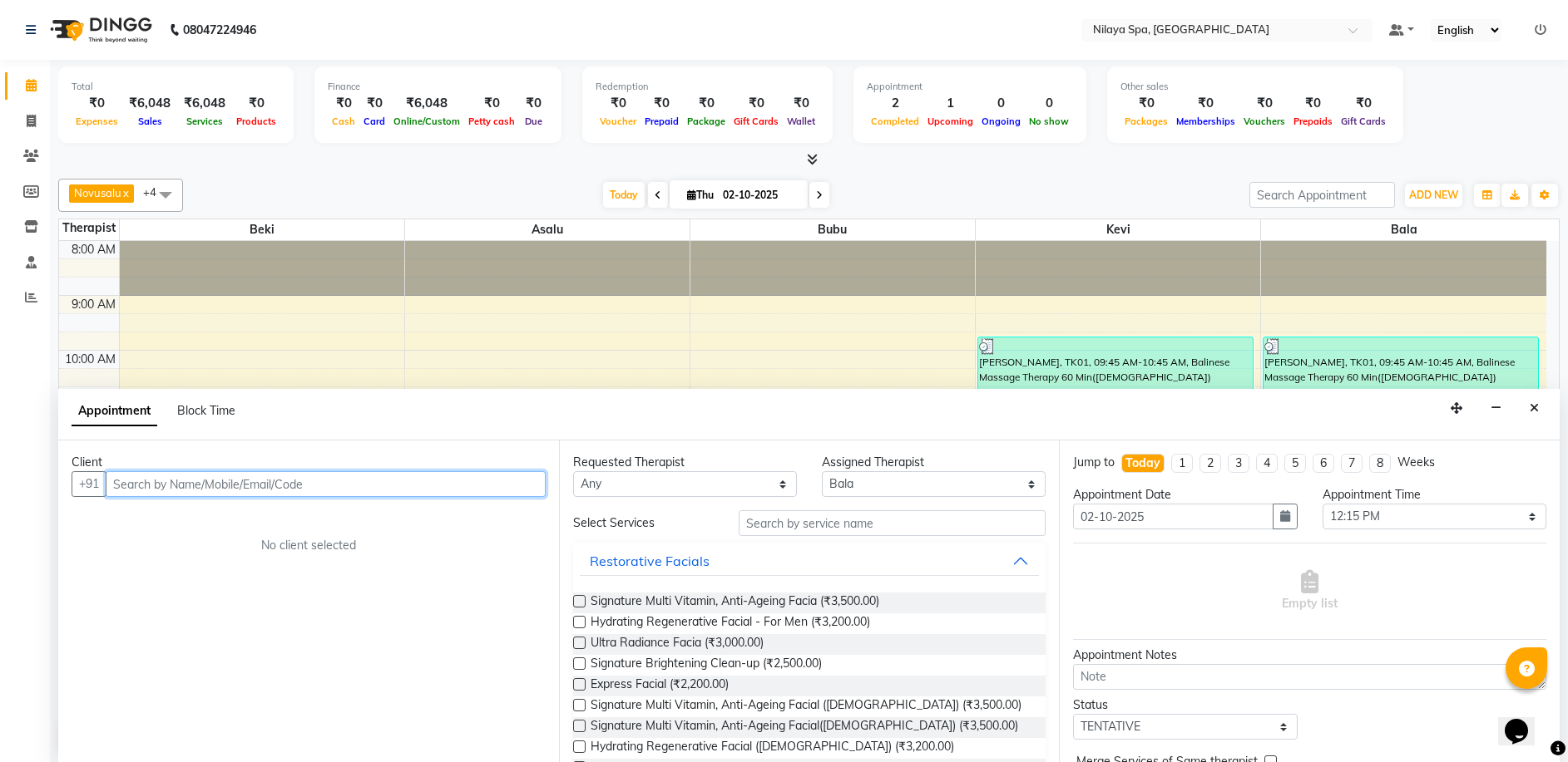
scroll to position [1, 0]
click at [1551, 417] on div "Appointment Block Time" at bounding box center [809, 414] width 1502 height 52
click at [1539, 412] on button "Close" at bounding box center [1533, 407] width 24 height 26
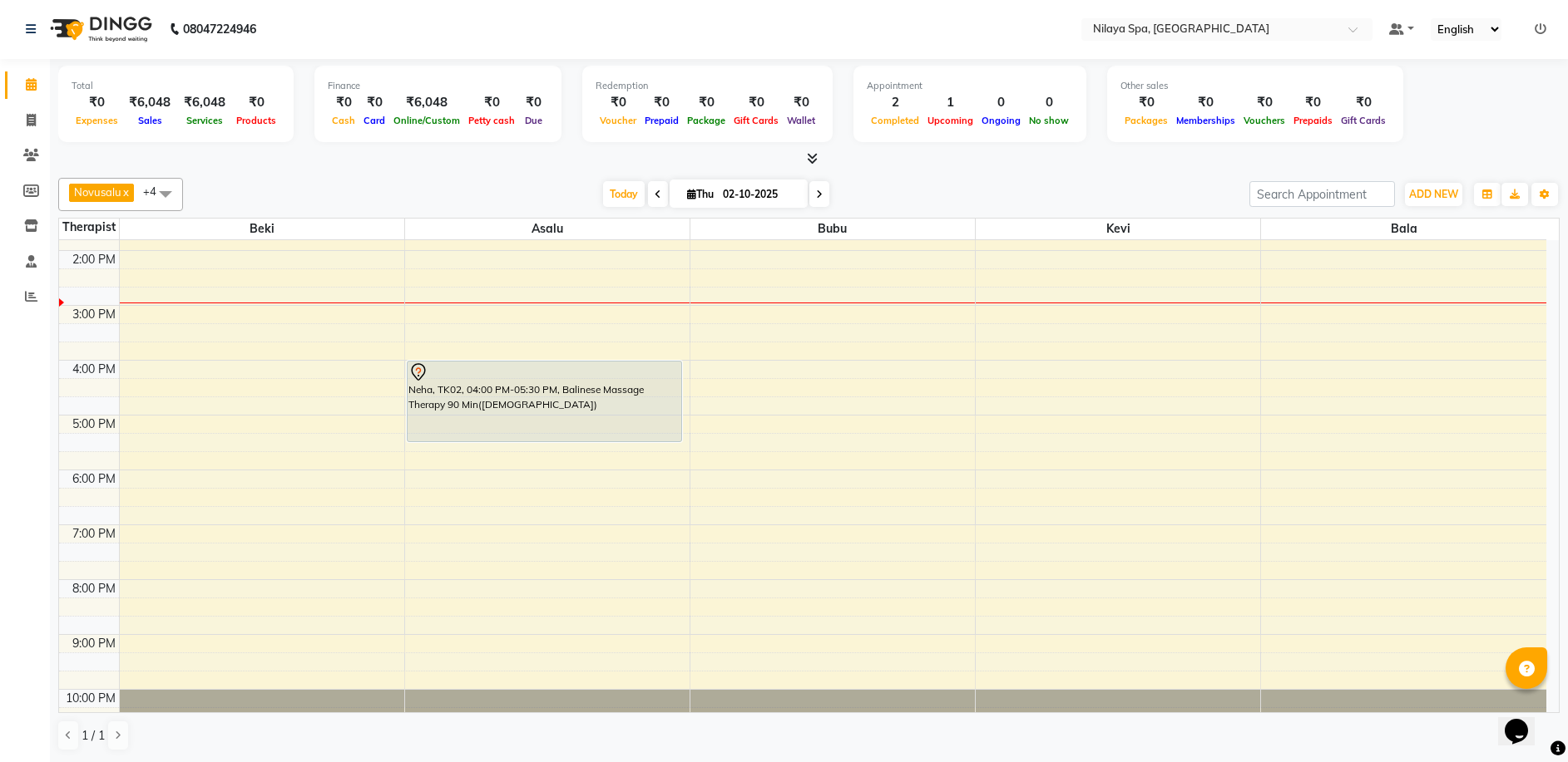
scroll to position [322, 0]
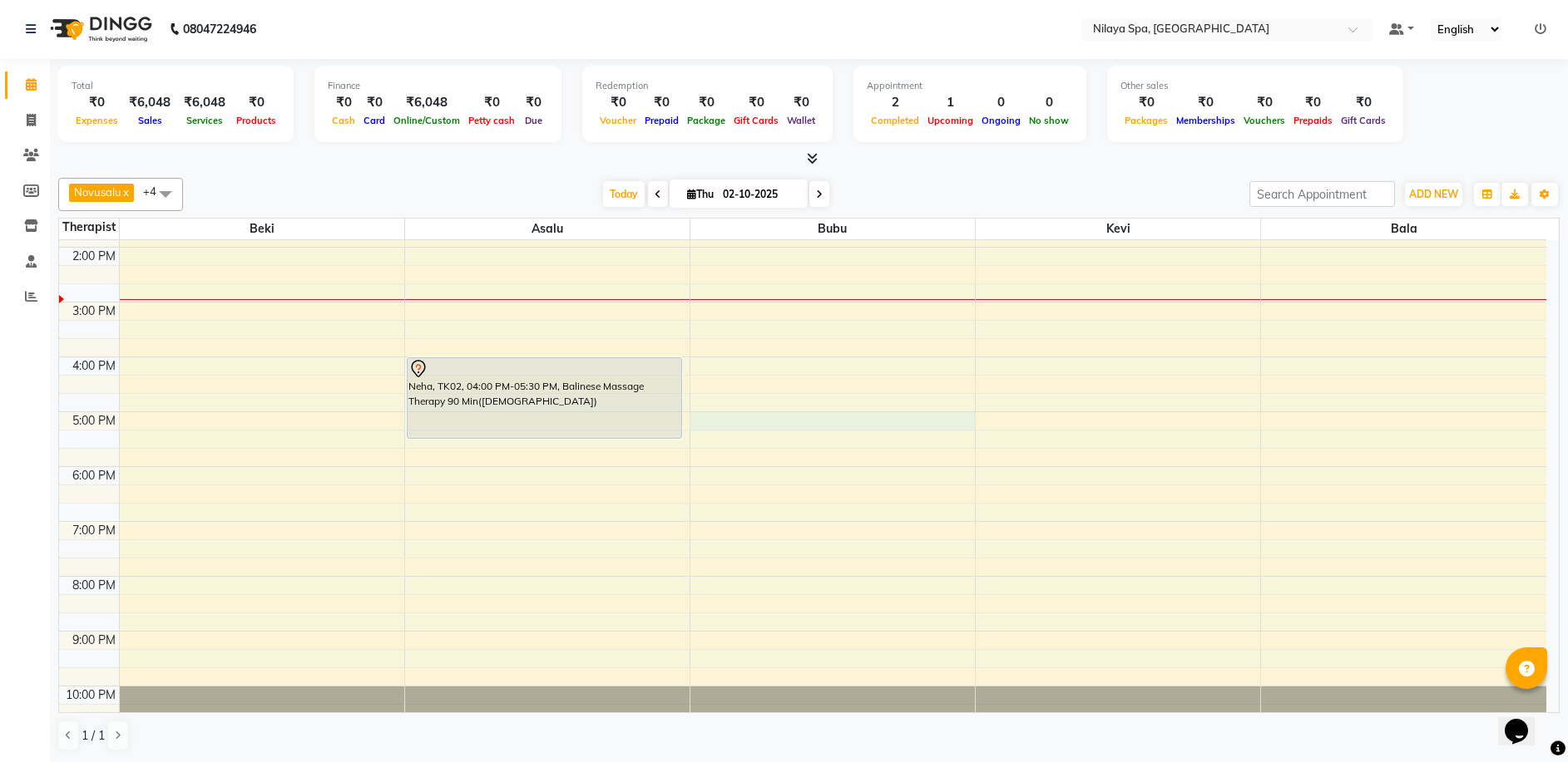
click at [784, 416] on div "8:00 AM 9:00 AM 10:00 AM 11:00 AM 12:00 PM 1:00 PM 2:00 PM 3:00 PM 4:00 PM 5:00…" at bounding box center [803, 357] width 1487 height 877
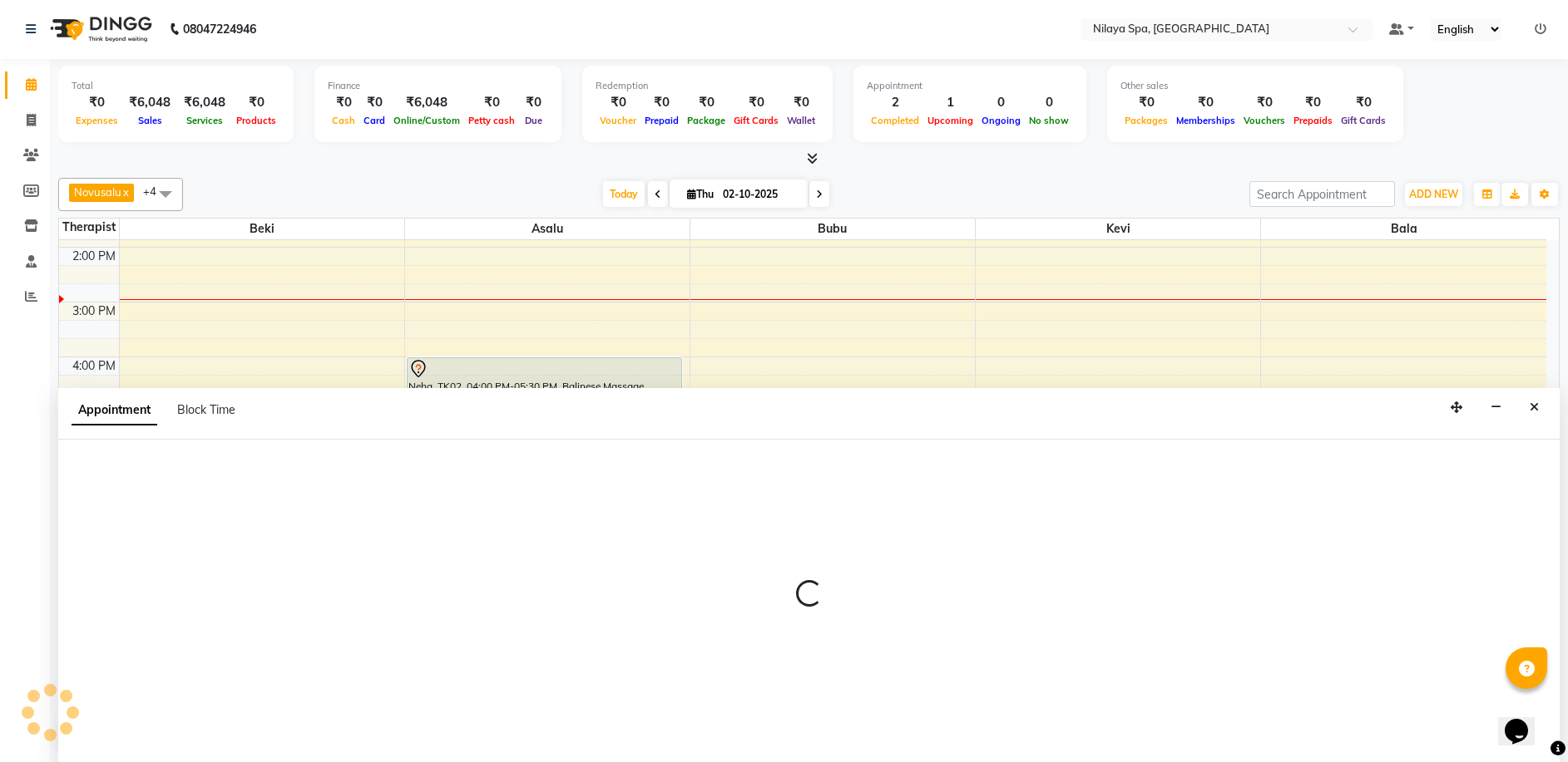
select select "92600"
select select "1020"
select select "tentative"
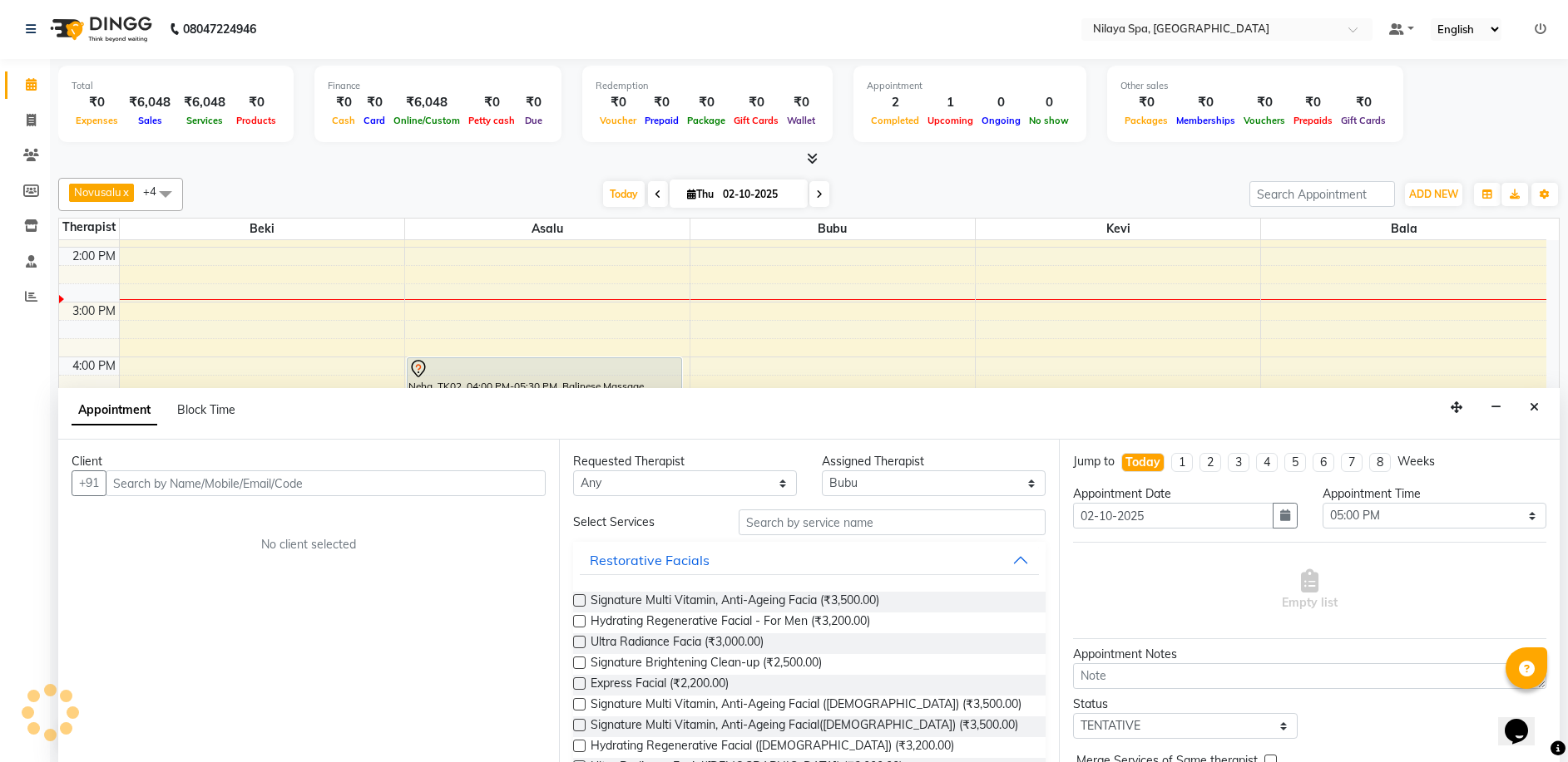
click at [116, 480] on input "text" at bounding box center [325, 483] width 440 height 26
type input "9923047735"
click at [503, 479] on span "Add Client" at bounding box center [511, 483] width 56 height 15
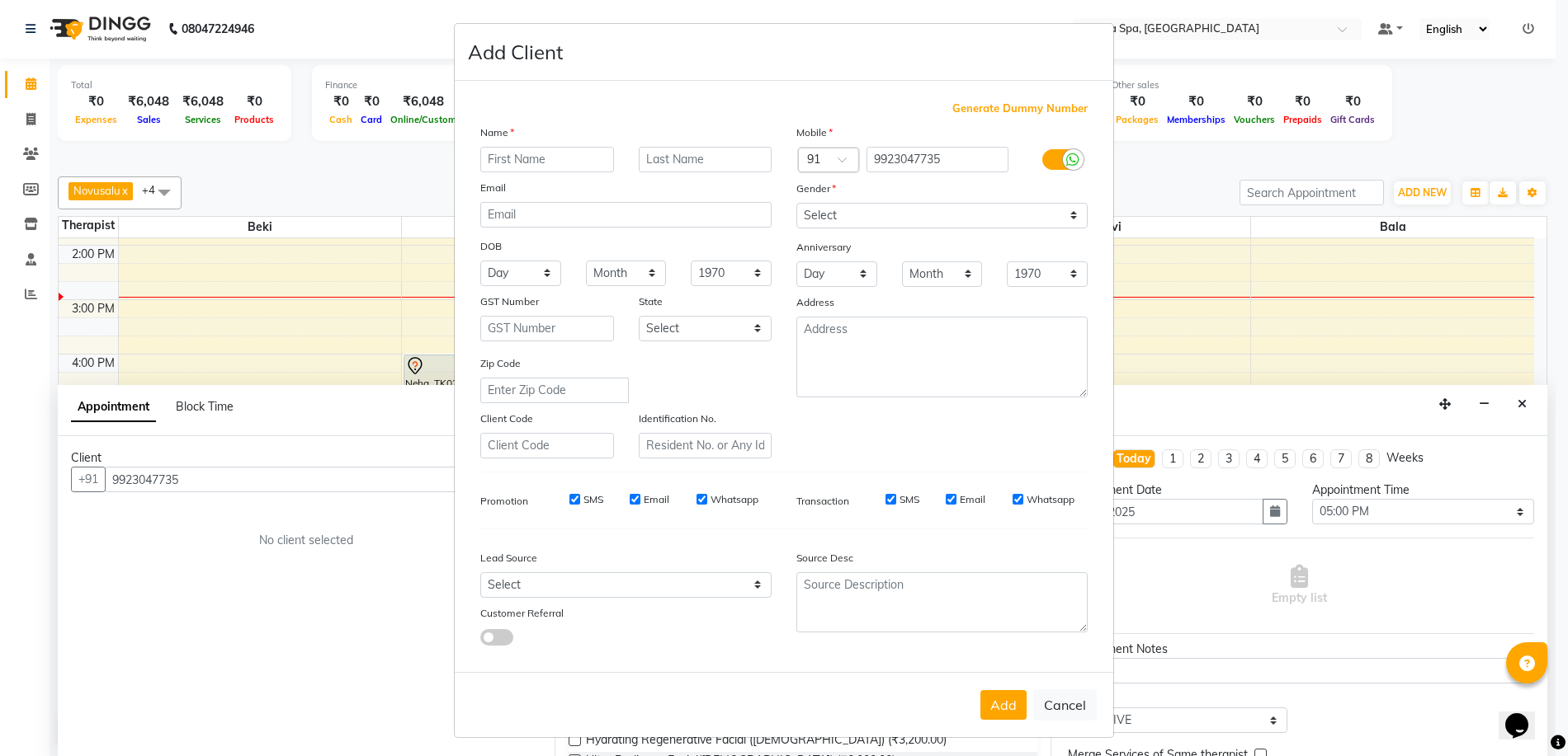
click at [480, 156] on input "text" at bounding box center [547, 159] width 134 height 26
type input "[PERSON_NAME]"
click at [752, 588] on select "Select Walk-in Referral Internet Friend Word of Mouth Advertisement Facebook Ju…" at bounding box center [626, 585] width 291 height 26
select select "57538"
click at [480, 572] on select "Select Walk-in Referral Internet Friend Word of Mouth Advertisement Facebook Ju…" at bounding box center [626, 585] width 291 height 26
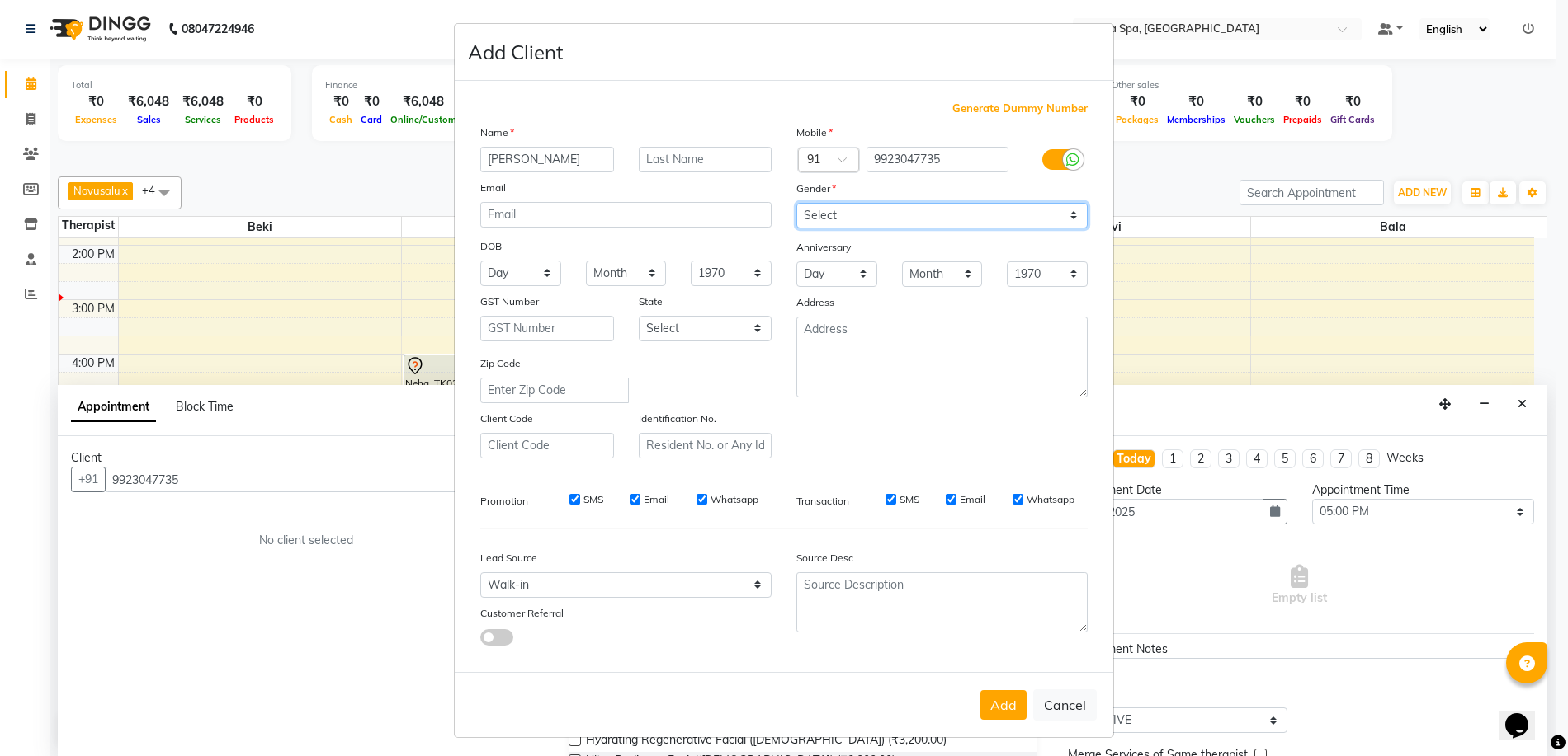
click at [1071, 211] on select "Select [DEMOGRAPHIC_DATA] [DEMOGRAPHIC_DATA] Other Prefer Not To Say" at bounding box center [942, 215] width 291 height 26
select select "[DEMOGRAPHIC_DATA]"
click at [796, 203] on select "Select [DEMOGRAPHIC_DATA] [DEMOGRAPHIC_DATA] Other Prefer Not To Say" at bounding box center [942, 215] width 291 height 26
click at [1002, 712] on button "Add" at bounding box center [1003, 705] width 47 height 29
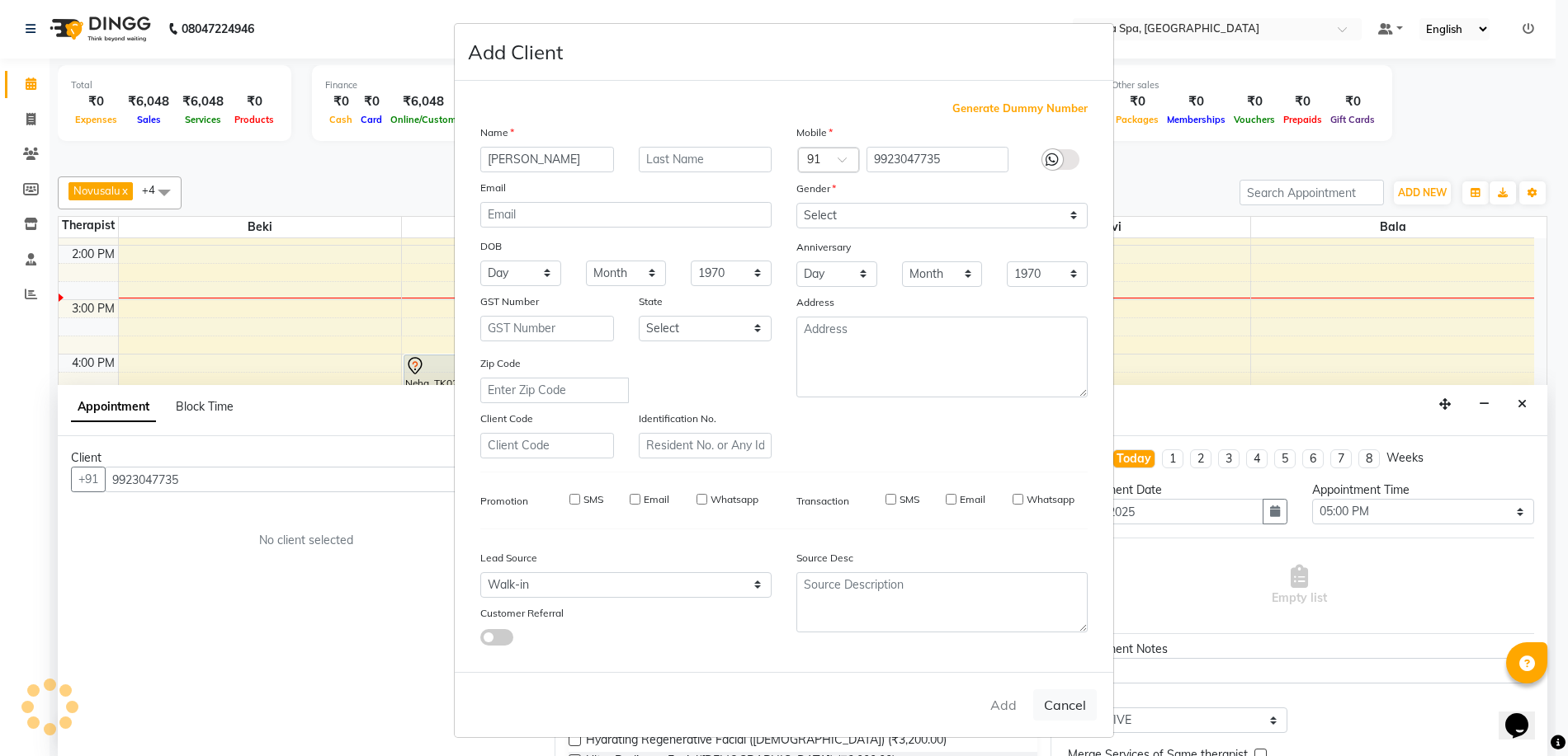
type input "99******35"
select select
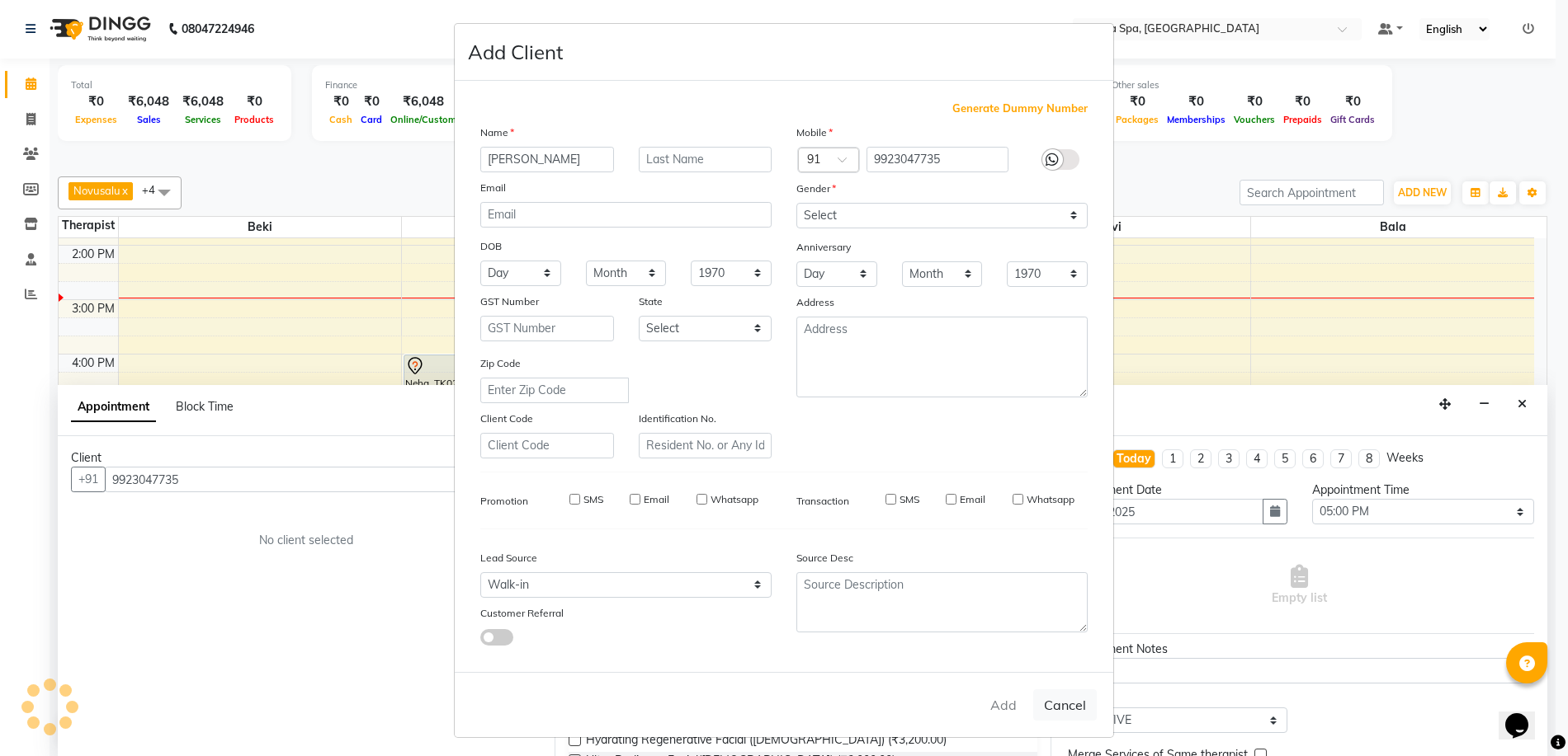
select select
checkbox input "false"
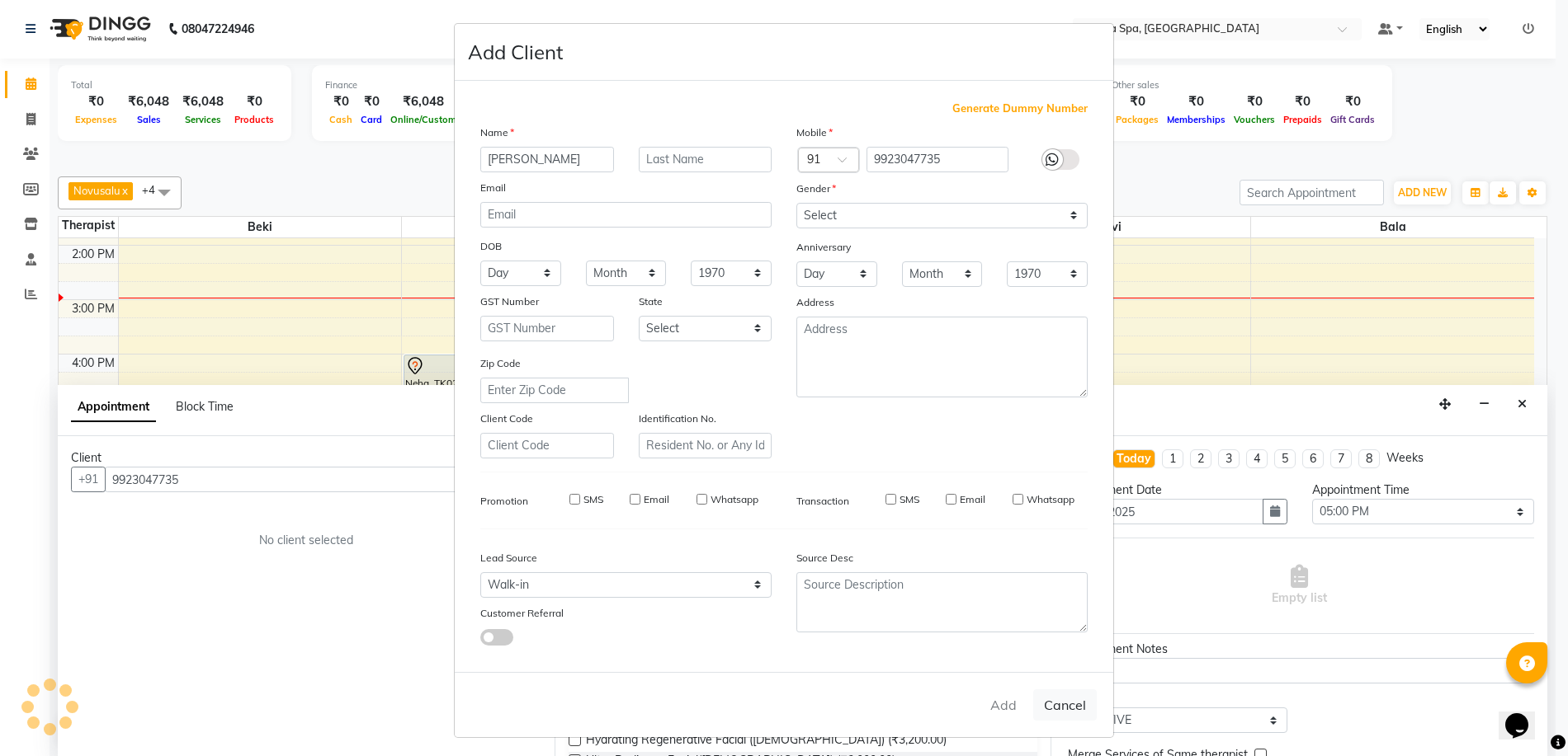
checkbox input "false"
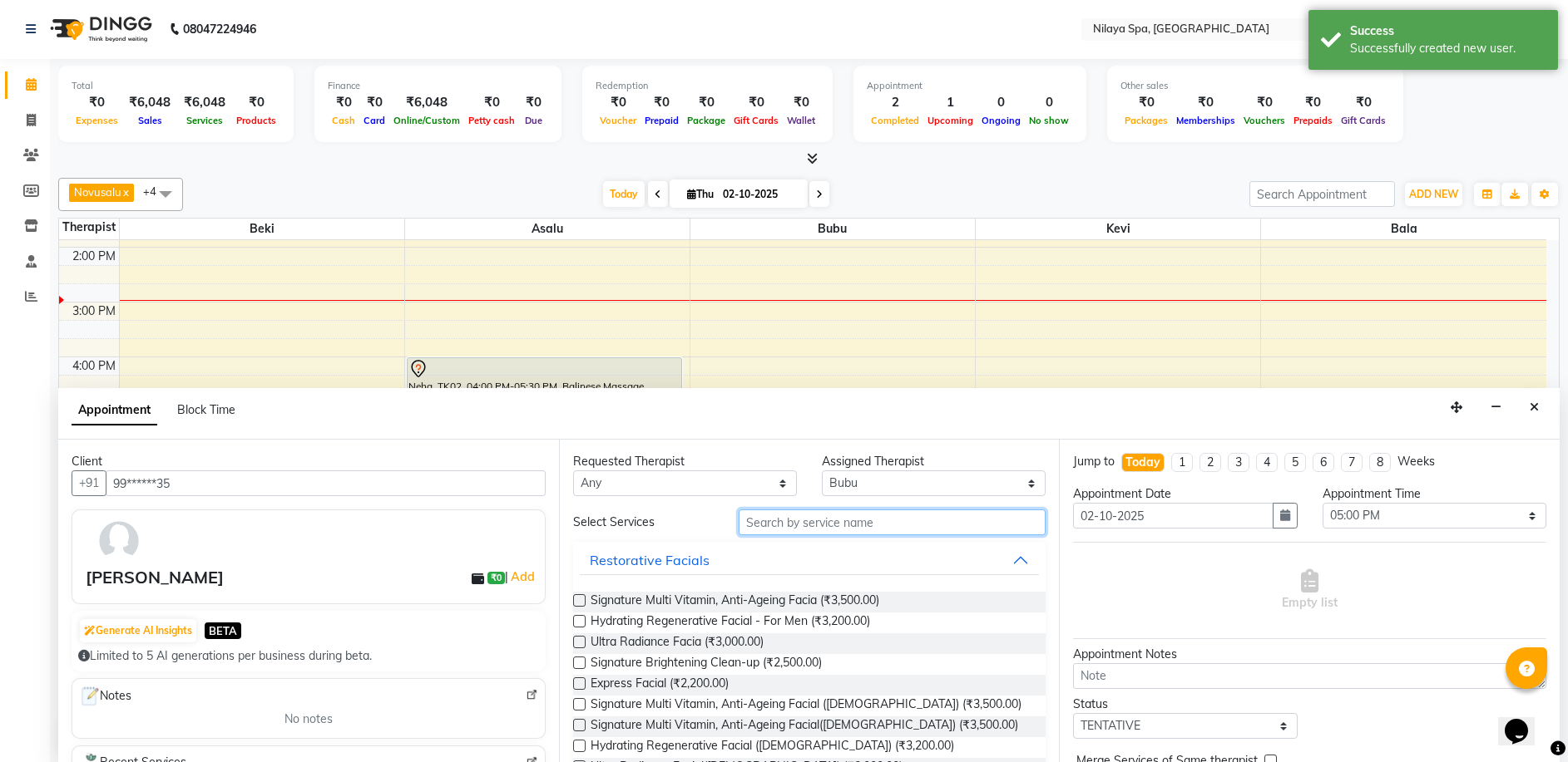
click at [746, 520] on input "text" at bounding box center [892, 522] width 307 height 26
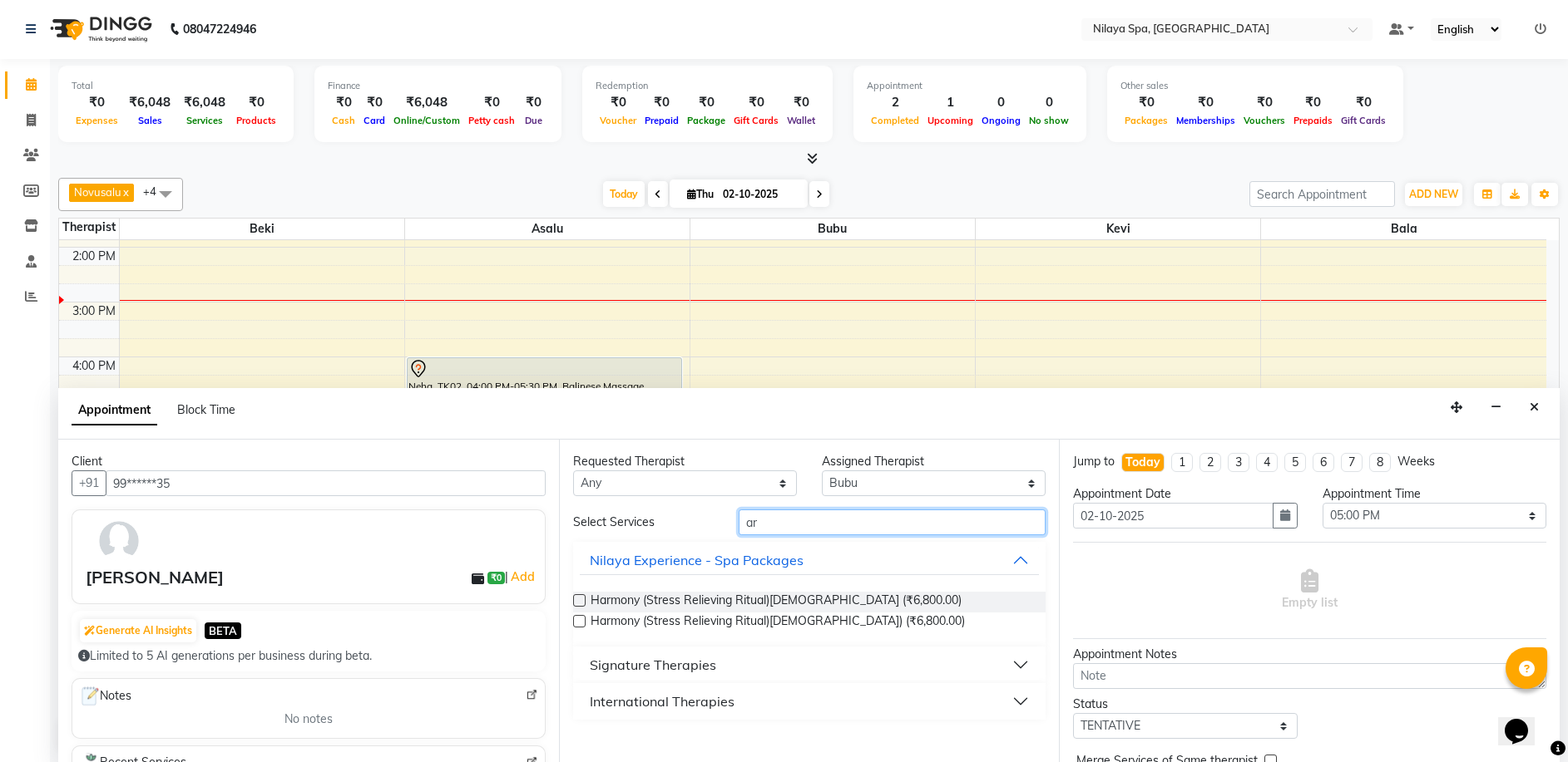
type input "a"
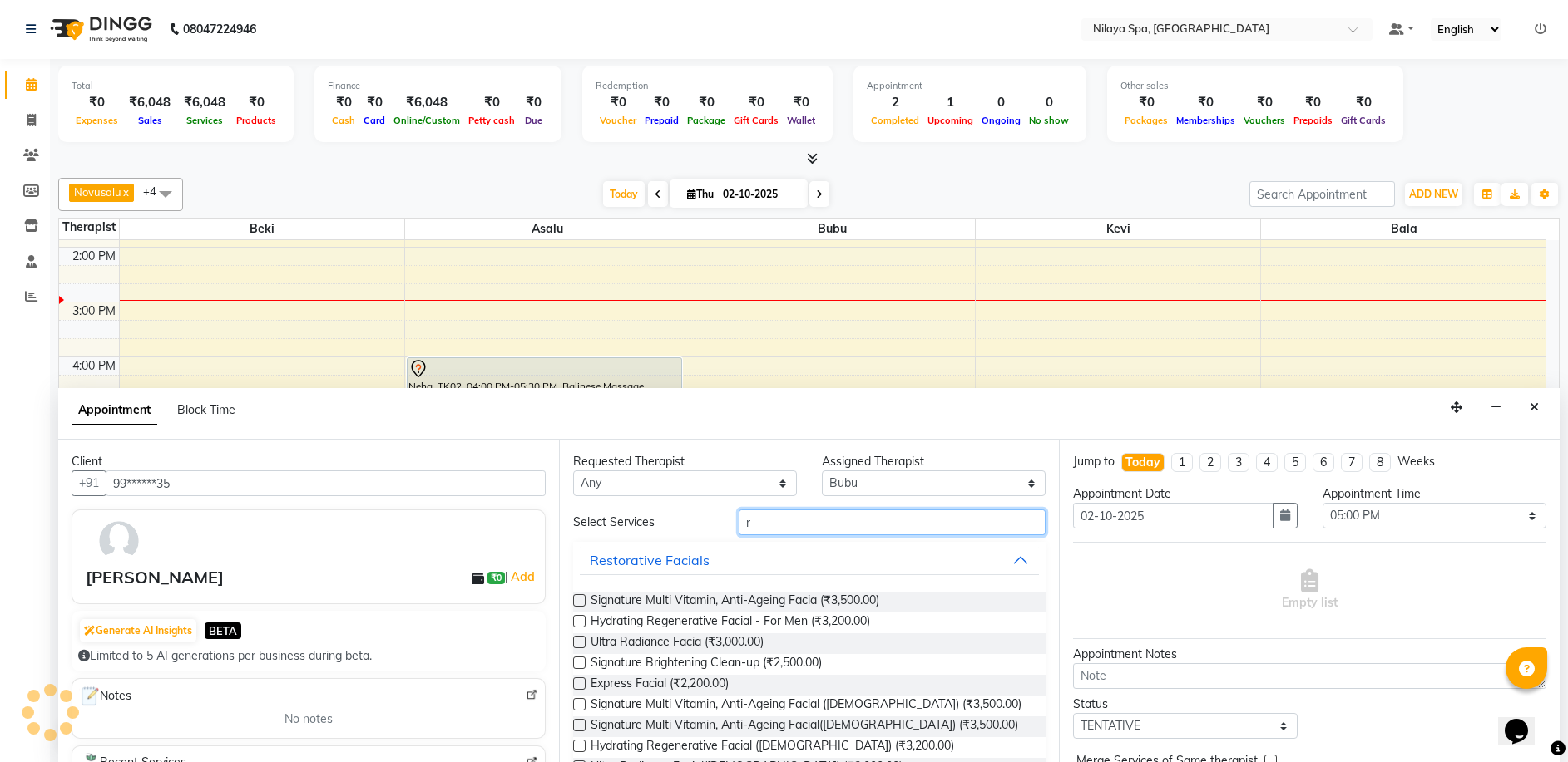
type input "r"
click at [1012, 566] on button "Restorative Facials" at bounding box center [810, 560] width 460 height 30
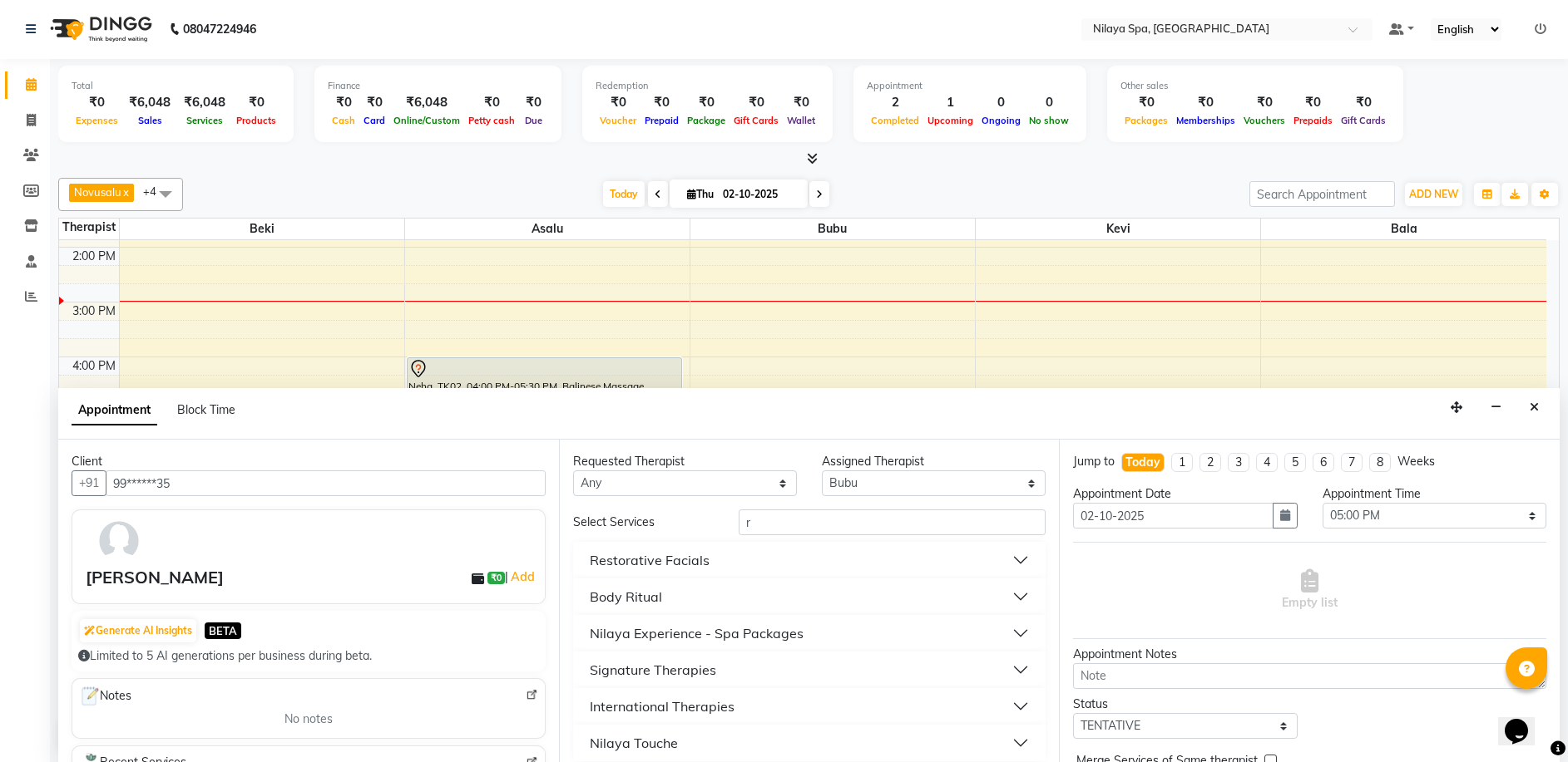
scroll to position [12, 0]
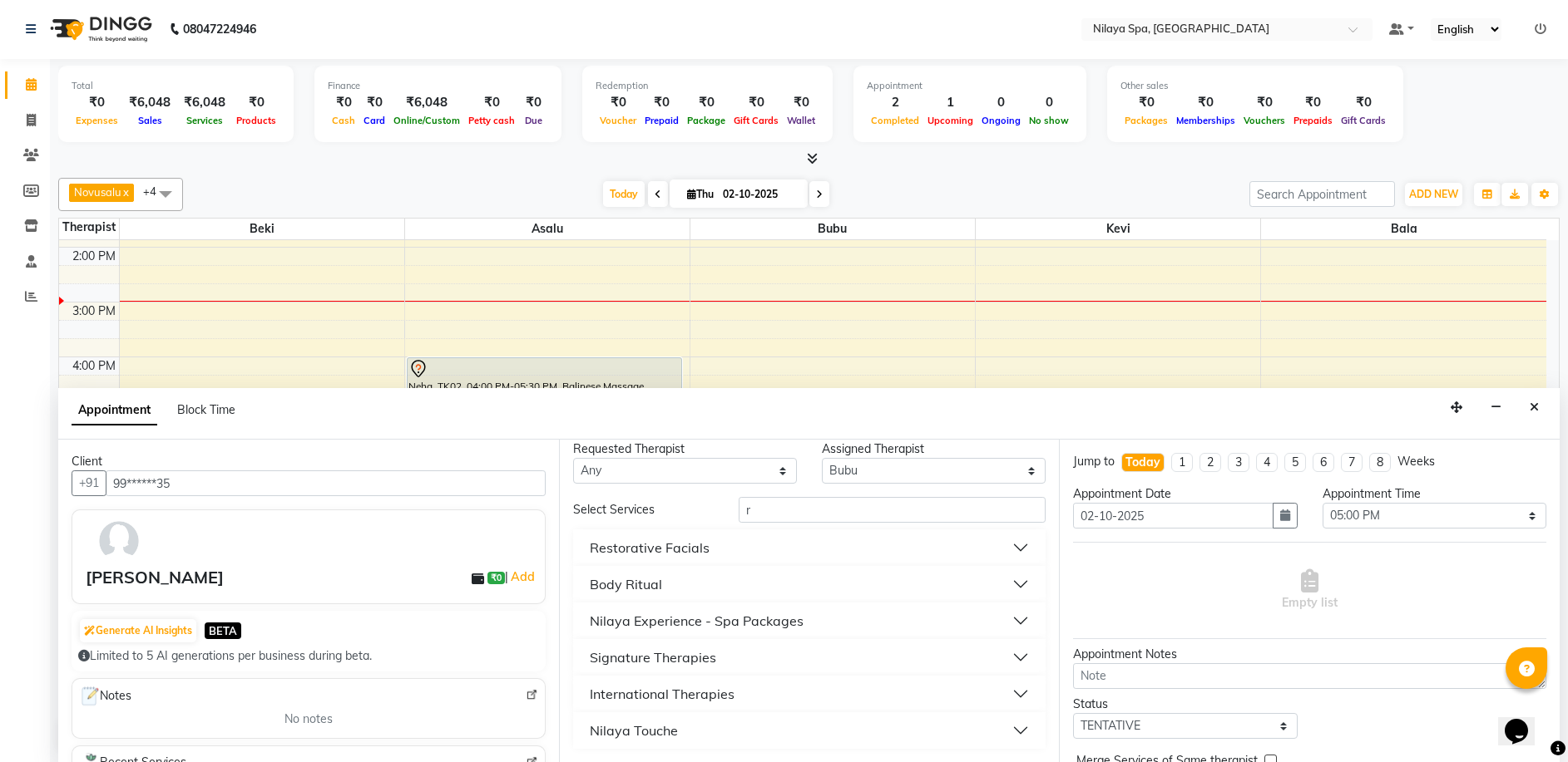
click at [1003, 692] on button "International Therapies" at bounding box center [810, 694] width 460 height 30
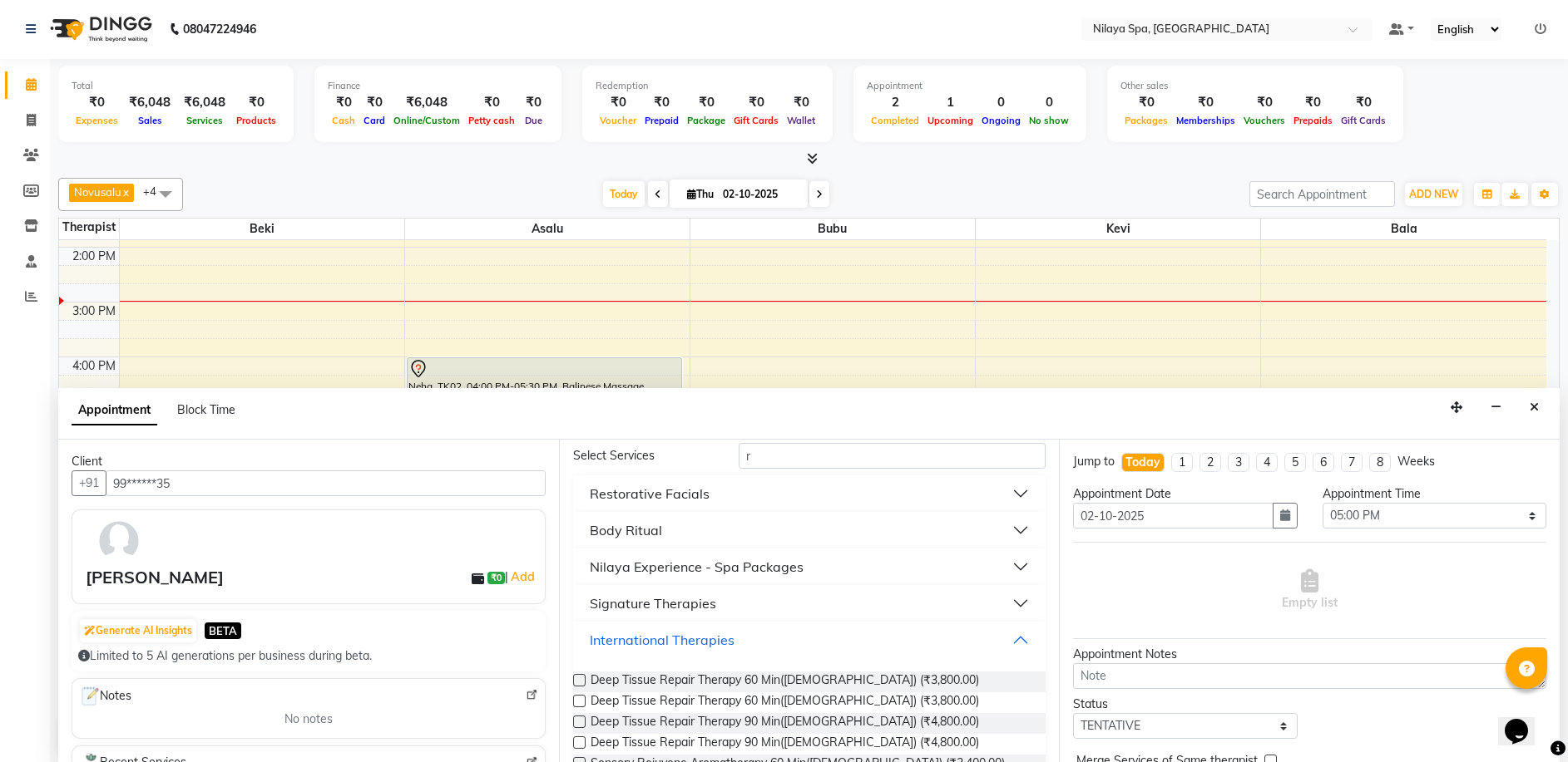
scroll to position [178, 0]
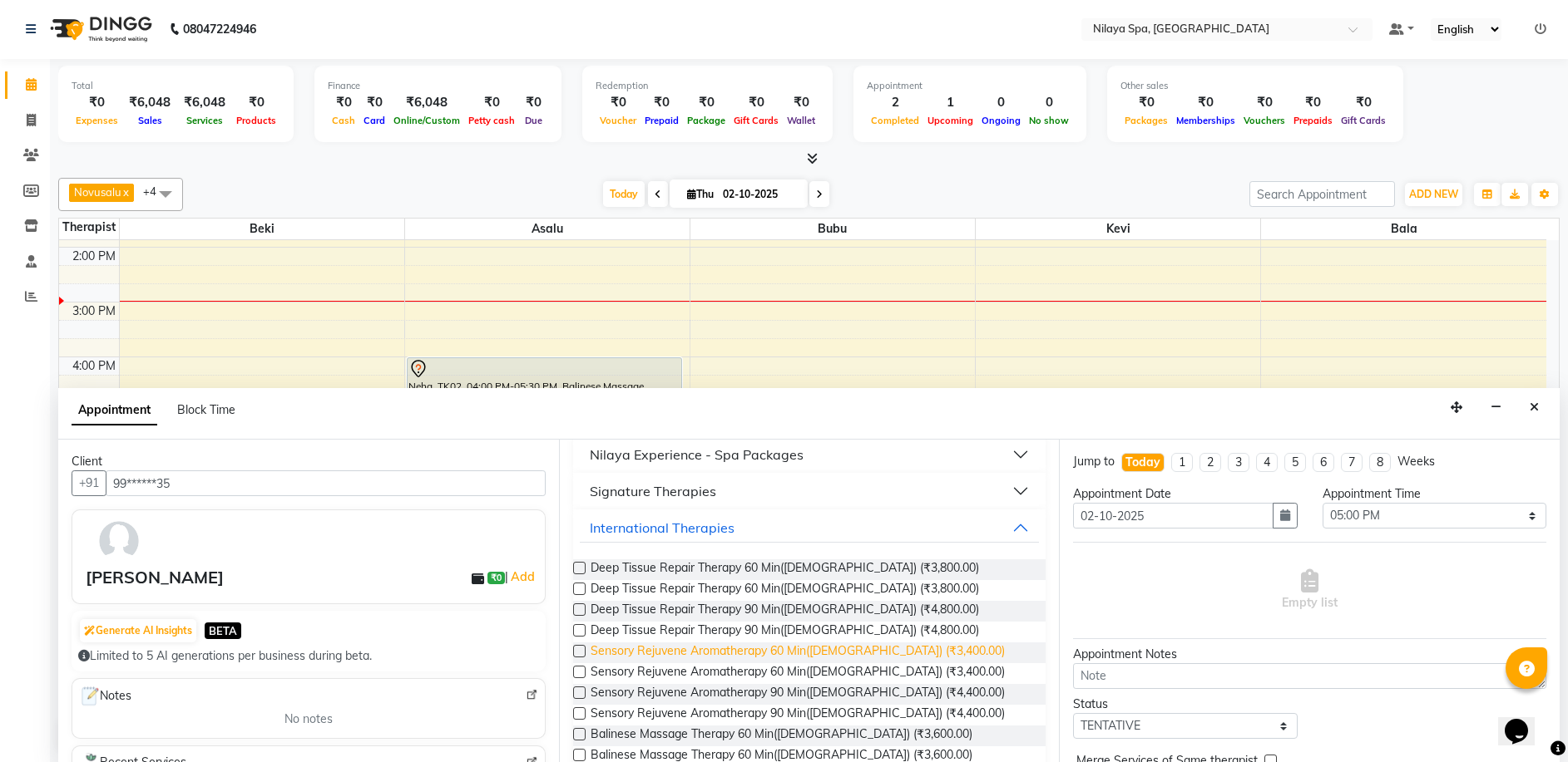
click at [746, 655] on span "Sensory Rejuvene Aromatherapy 60 Min([DEMOGRAPHIC_DATA]) (₹3,400.00)" at bounding box center [798, 653] width 414 height 21
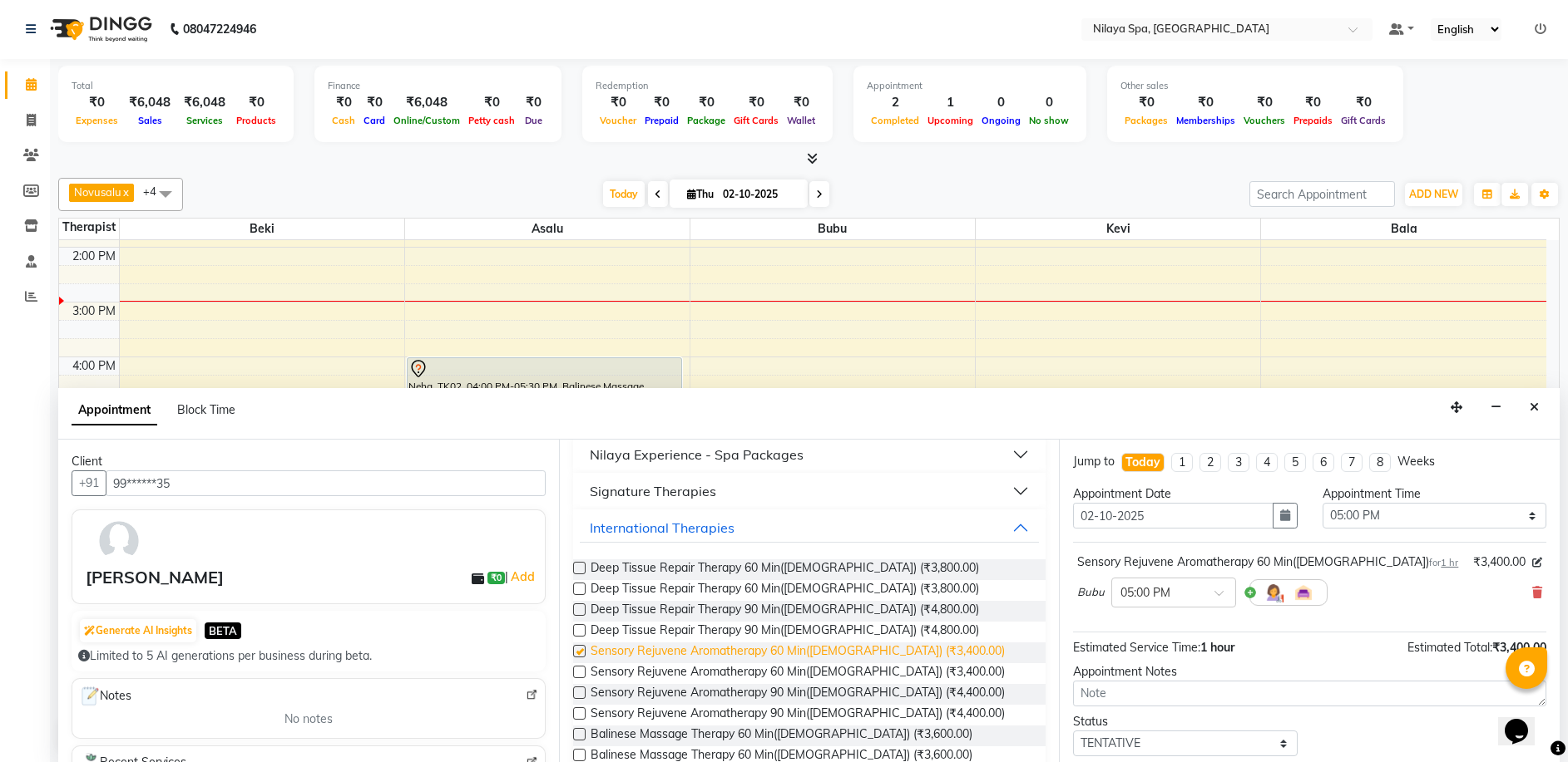
checkbox input "false"
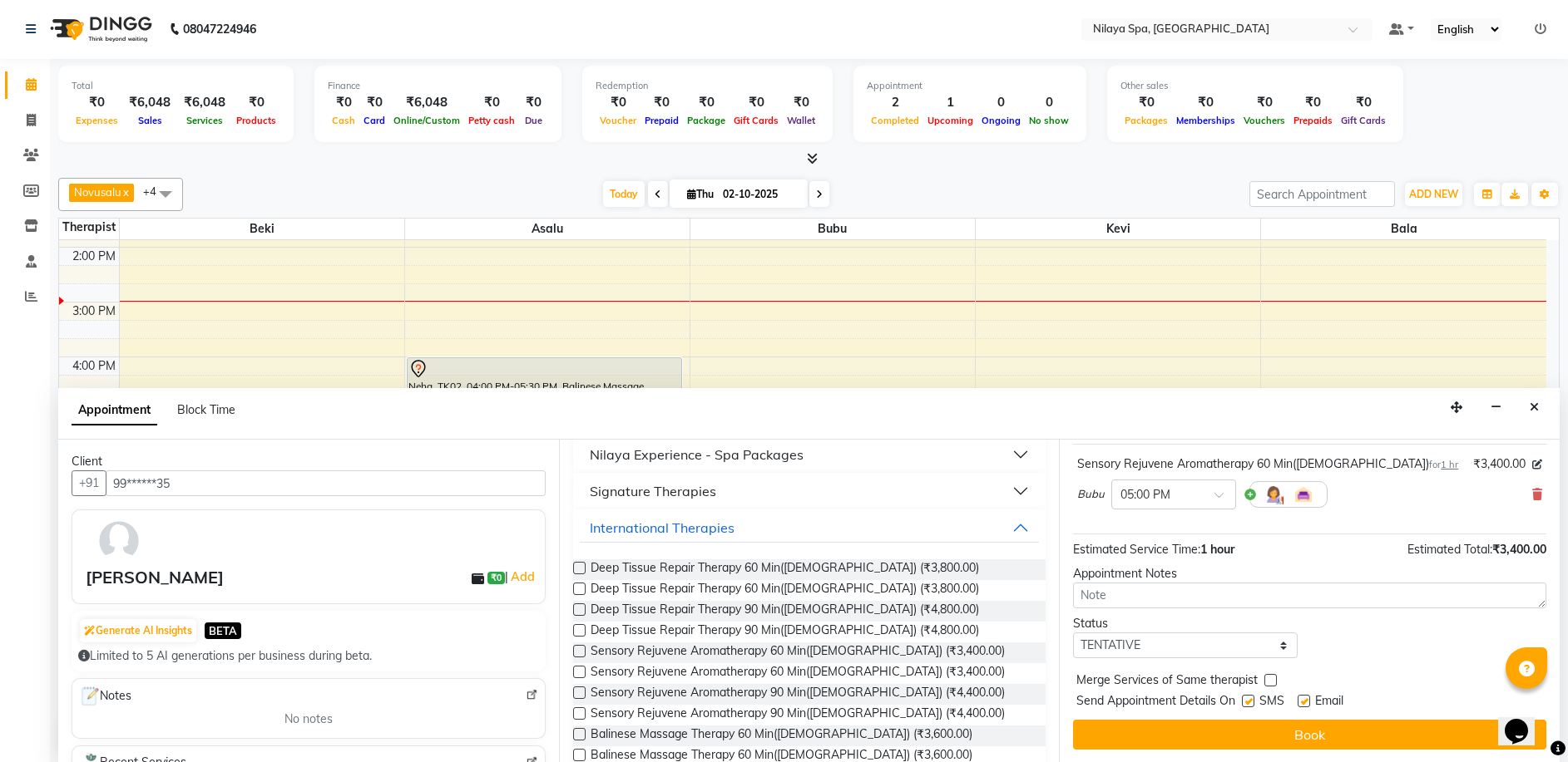
scroll to position [99, 0]
click at [1232, 725] on button "Book" at bounding box center [1310, 733] width 474 height 30
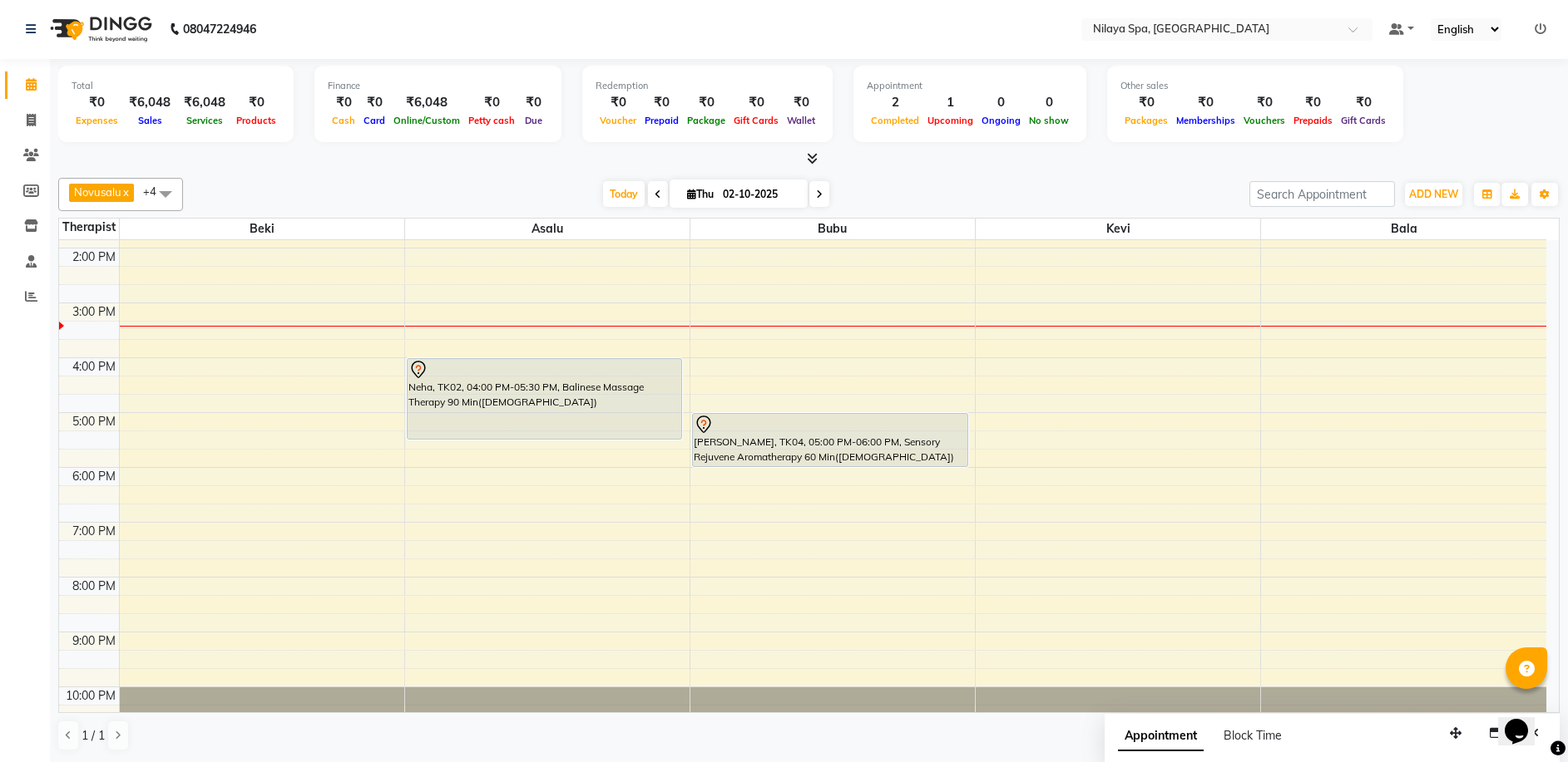
scroll to position [322, 0]
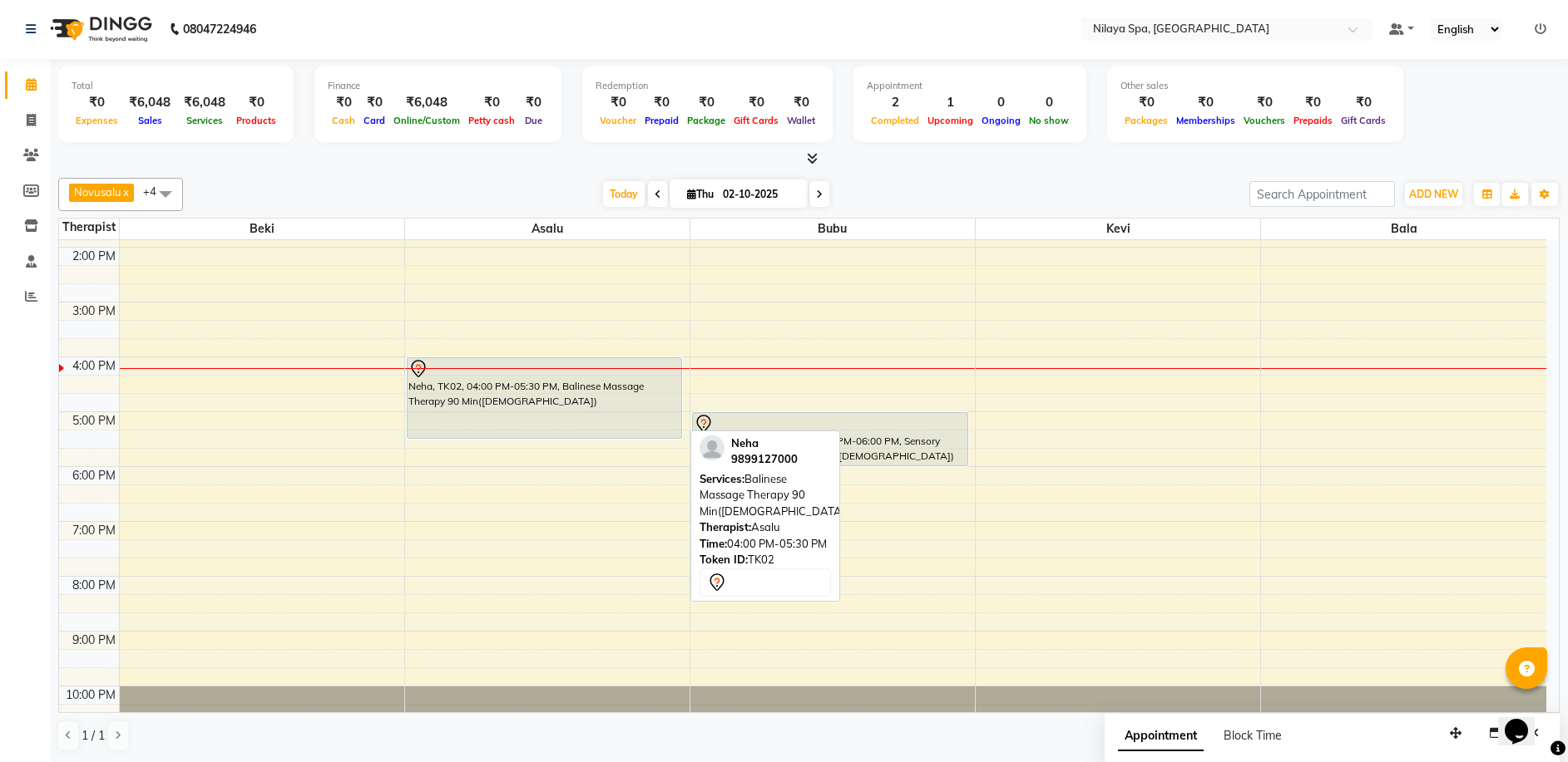
click at [480, 427] on div "Neha, TK02, 04:00 PM-05:30 PM, Balinese Massage Therapy 90 Min([DEMOGRAPHIC_DAT…" at bounding box center [545, 398] width 274 height 80
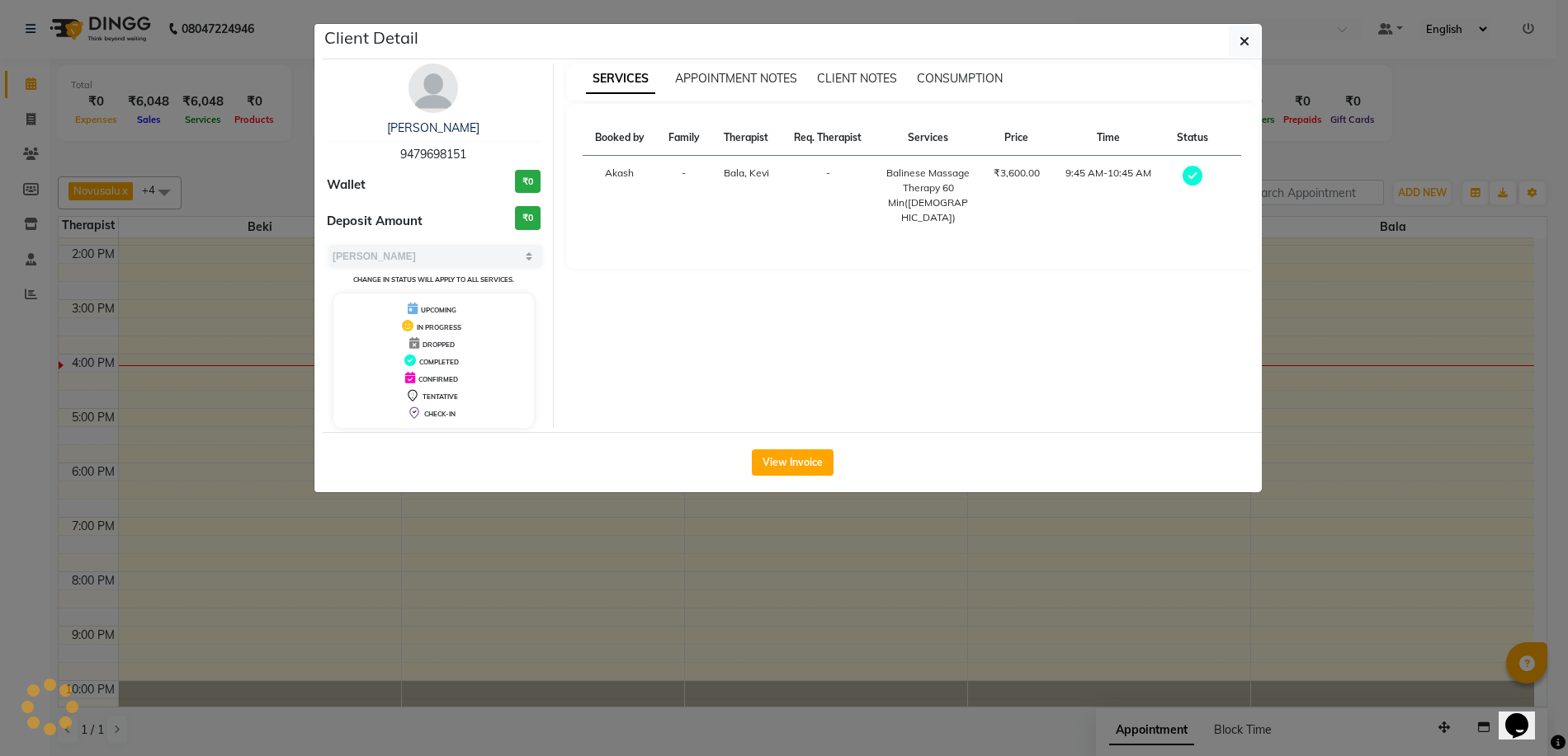
select select "7"
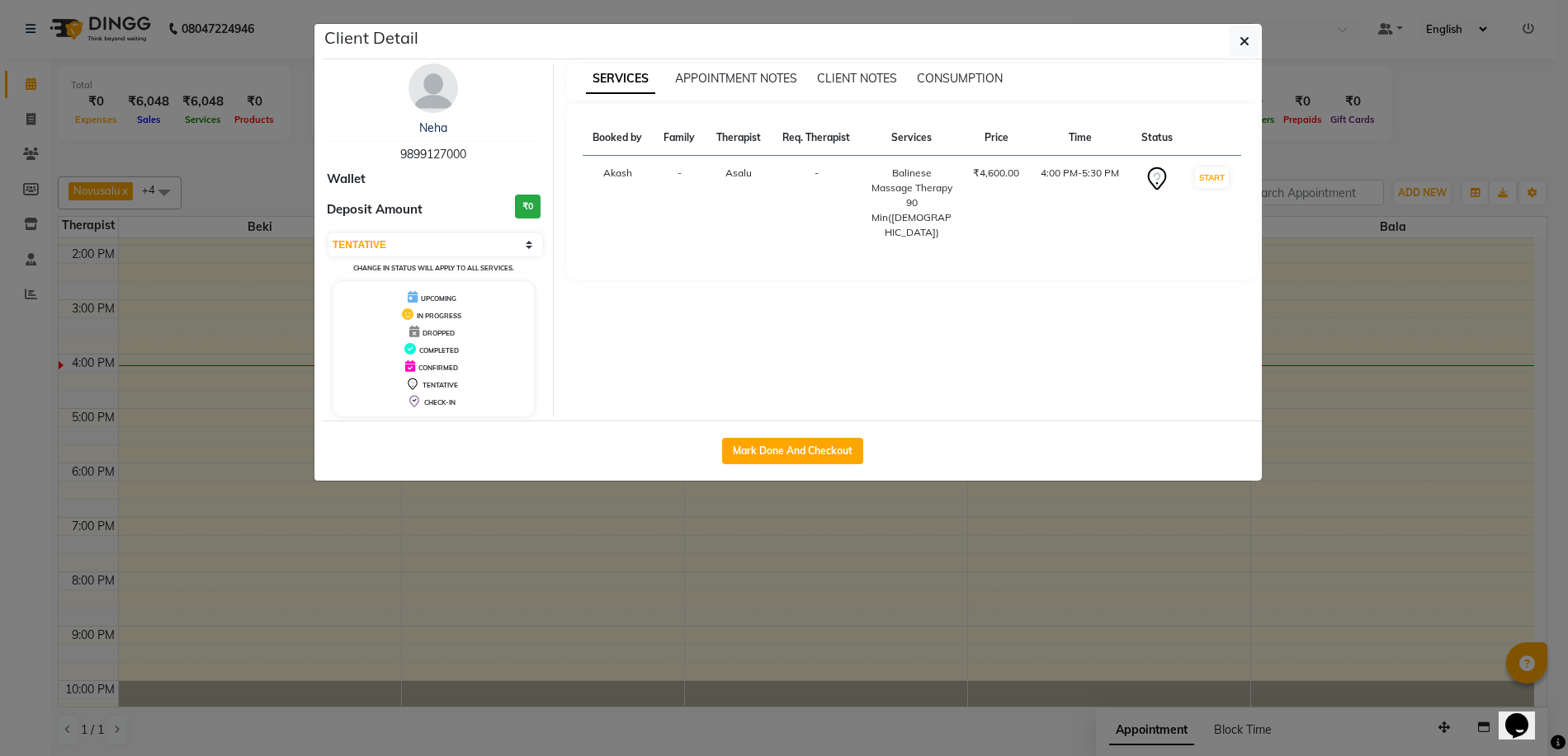
click at [820, 590] on ngb-modal-window "Client Detail Neha 9899127000 Wallet Deposit Amount ₹0 Select IN SERVICE CONFIR…" at bounding box center [784, 378] width 1568 height 756
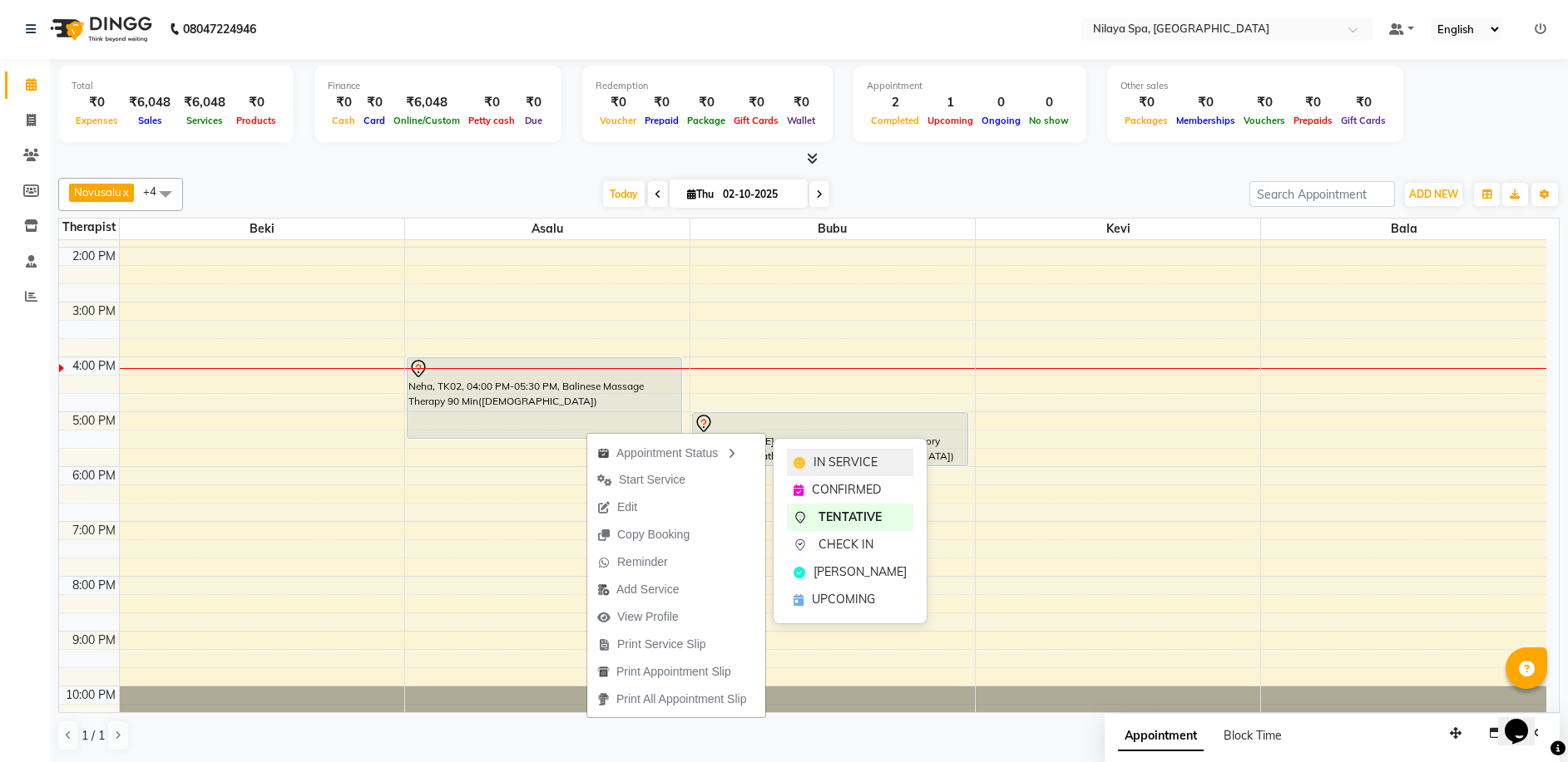
click at [805, 461] on icon at bounding box center [799, 463] width 12 height 12
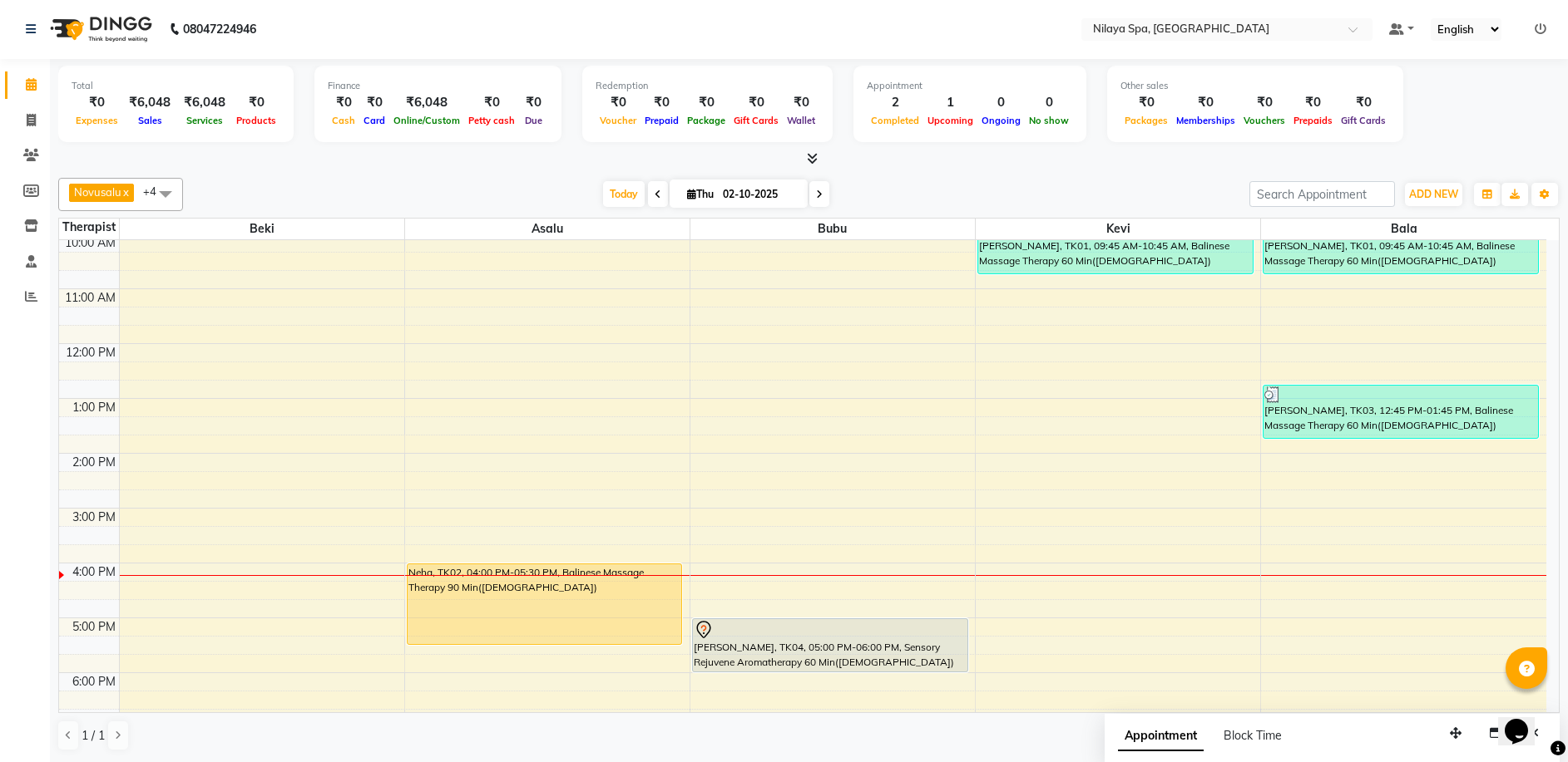
scroll to position [166, 0]
